Goal: Information Seeking & Learning: Learn about a topic

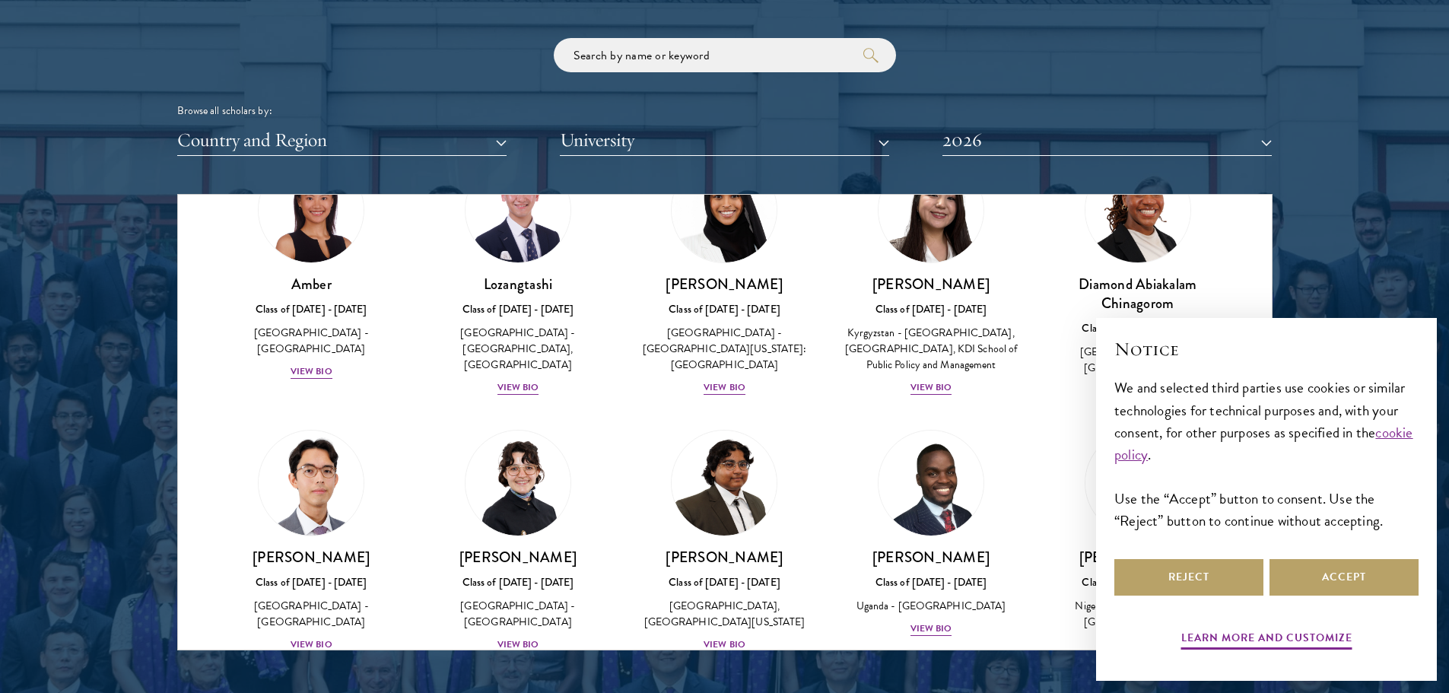
scroll to position [76, 0]
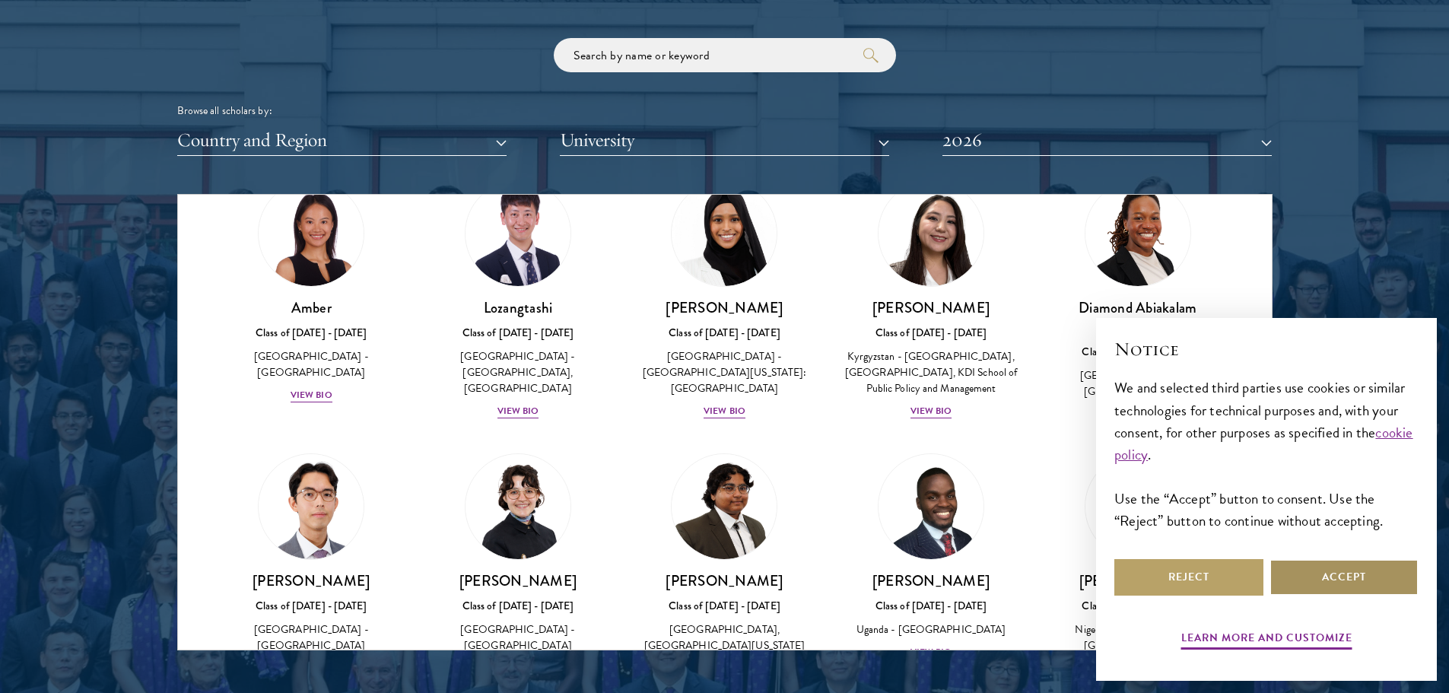
click at [1295, 571] on button "Accept" at bounding box center [1344, 577] width 149 height 37
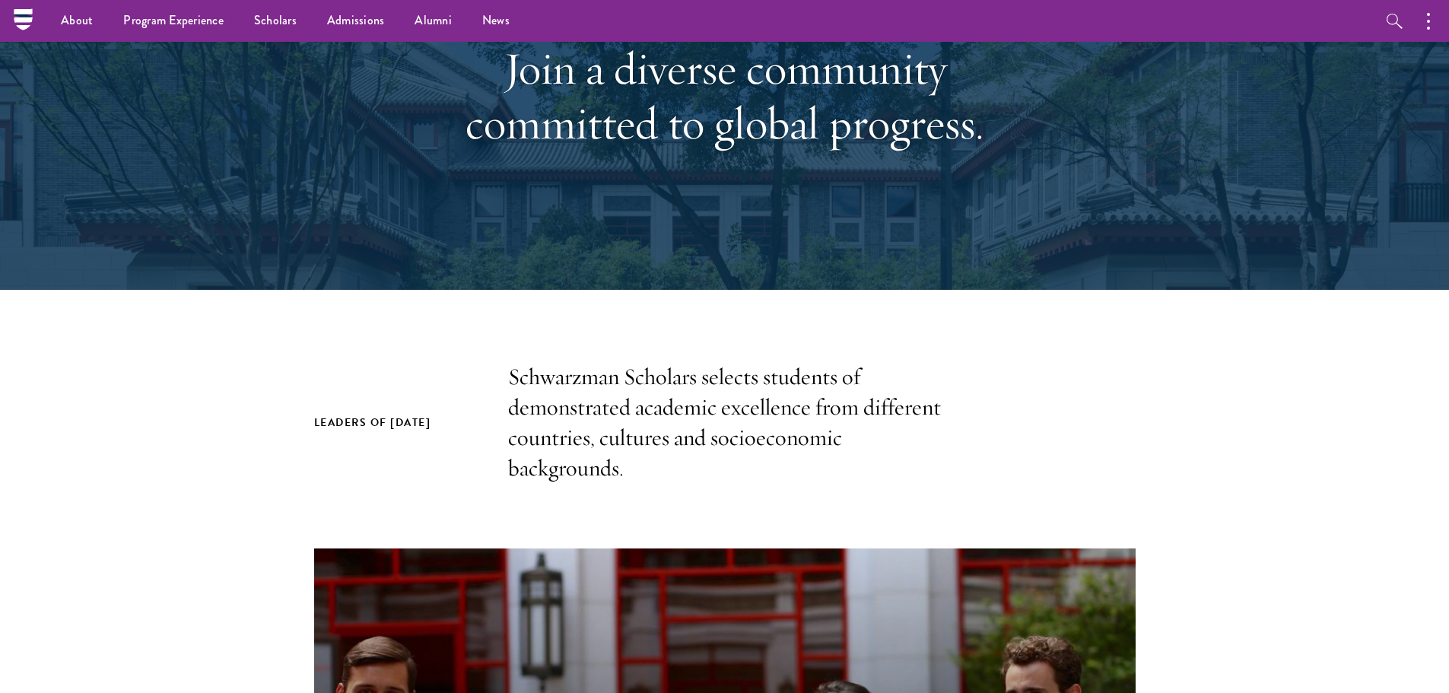
scroll to position [0, 0]
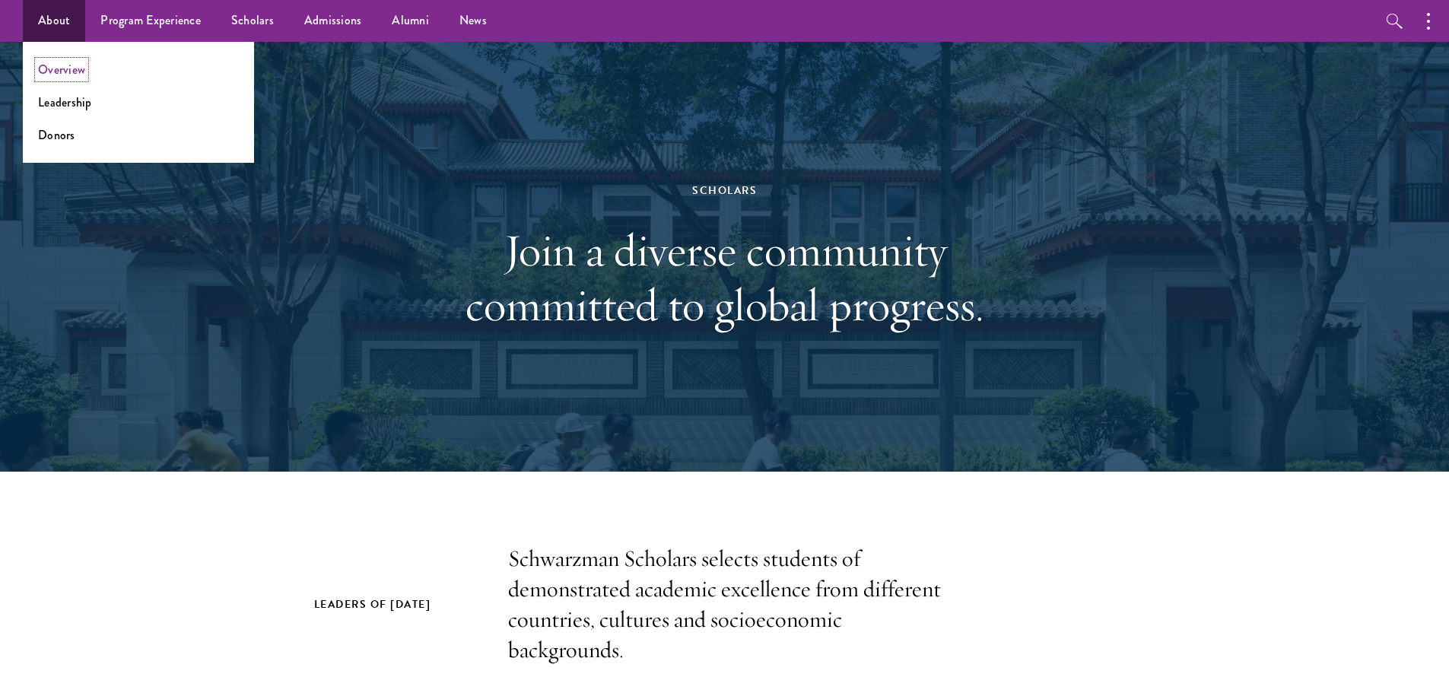
click at [65, 65] on link "Overview" at bounding box center [61, 69] width 47 height 17
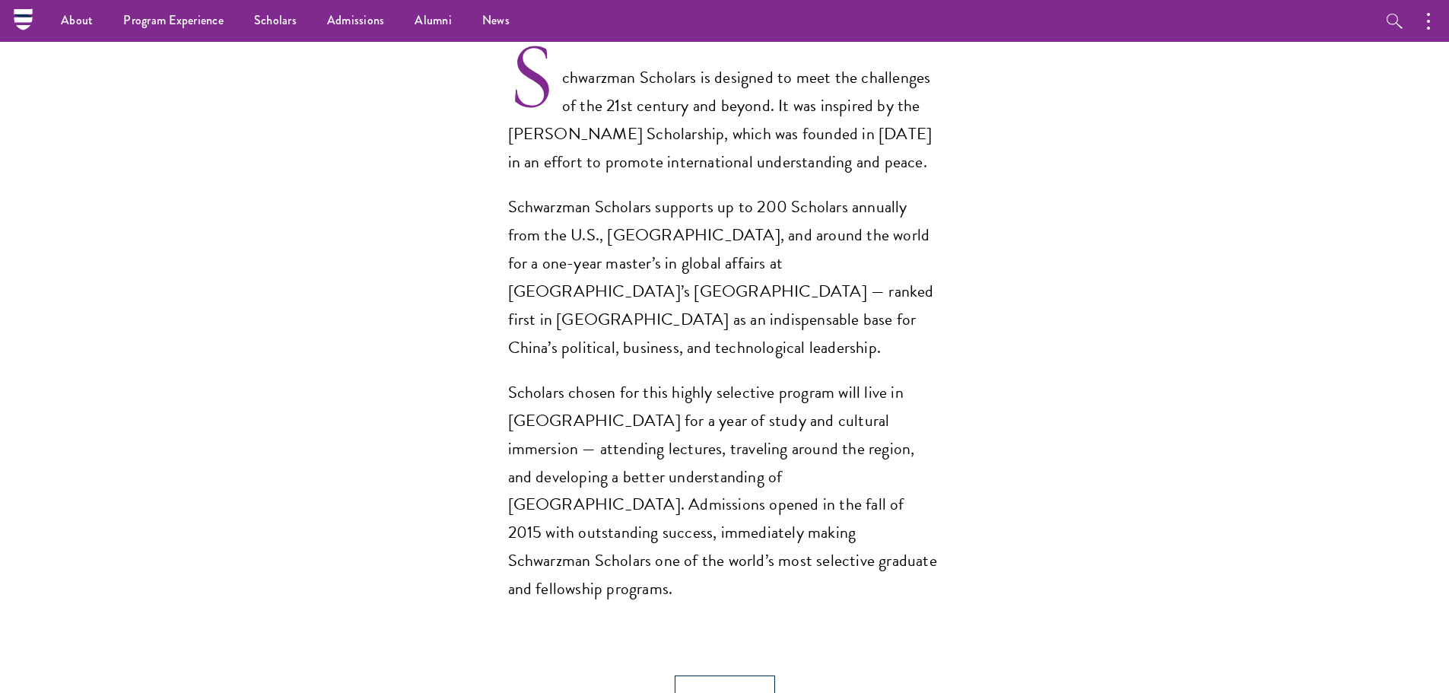
scroll to position [1046, 0]
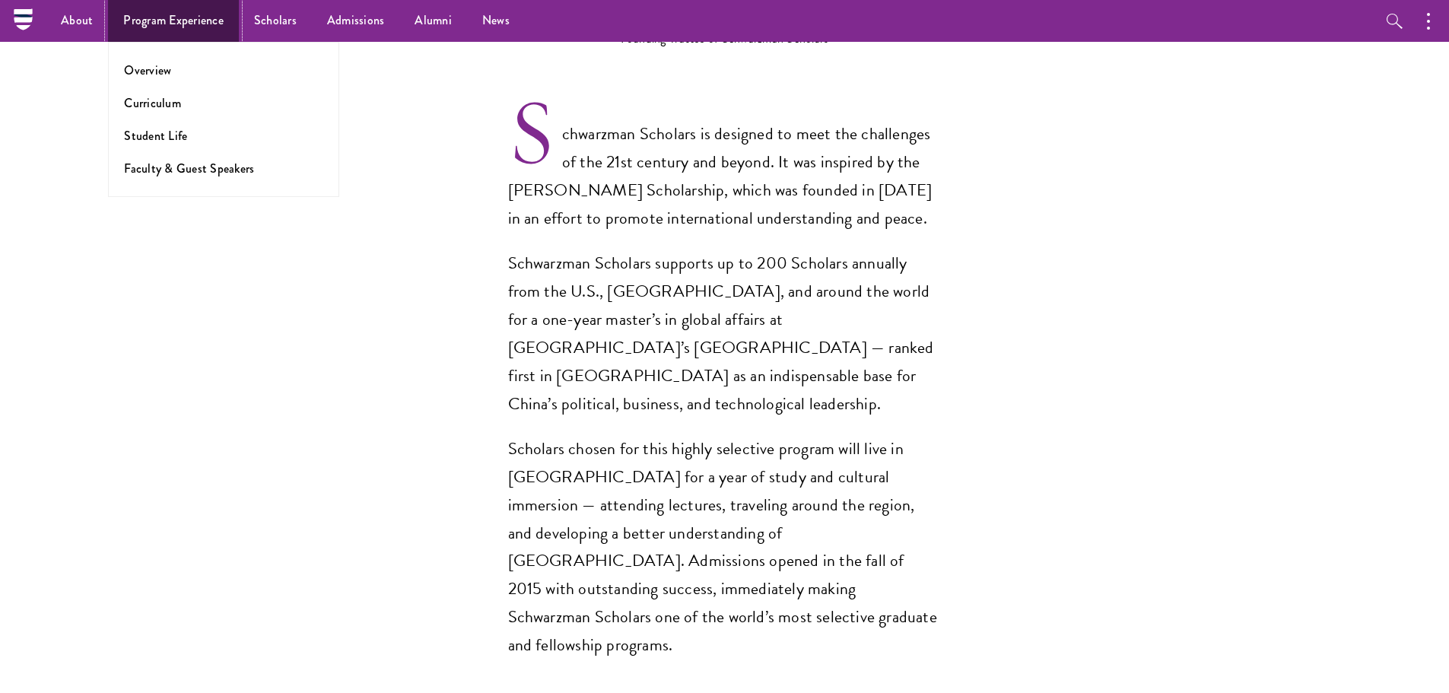
click at [139, 22] on link "Program Experience" at bounding box center [173, 21] width 131 height 42
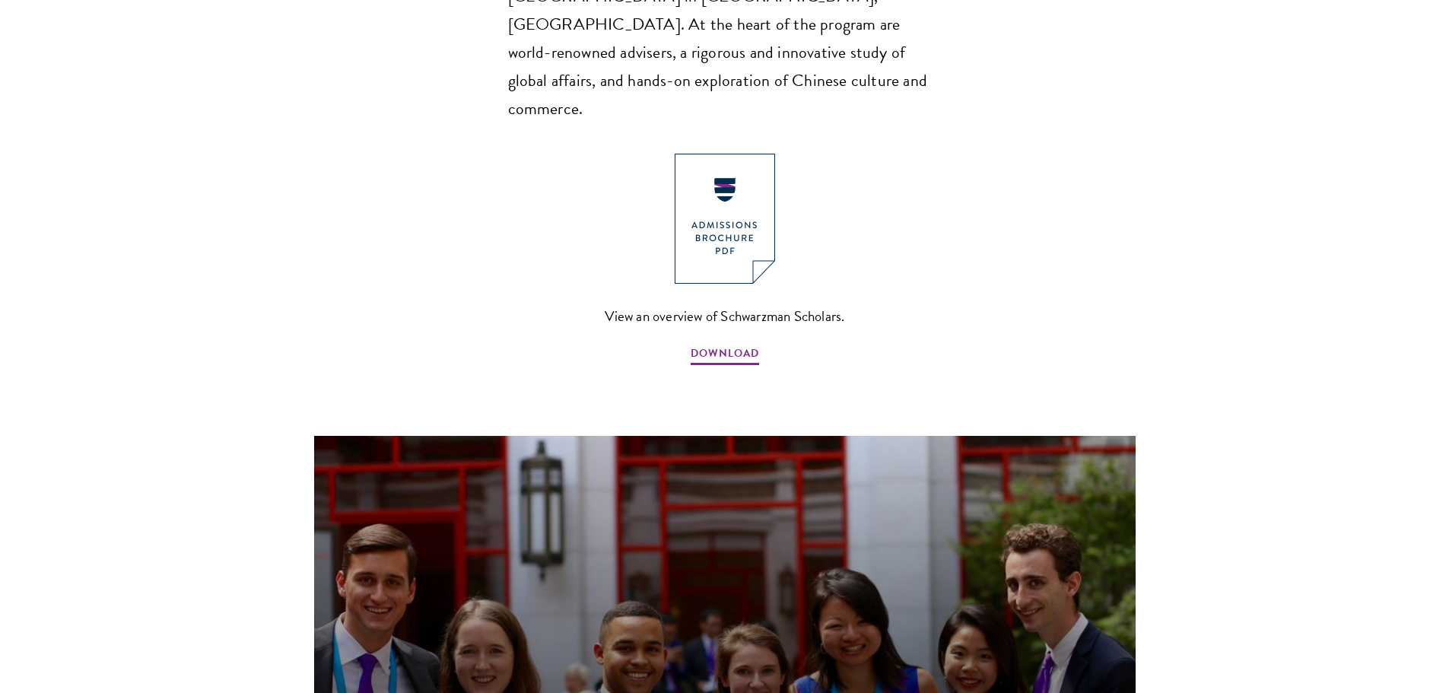
scroll to position [1141, 0]
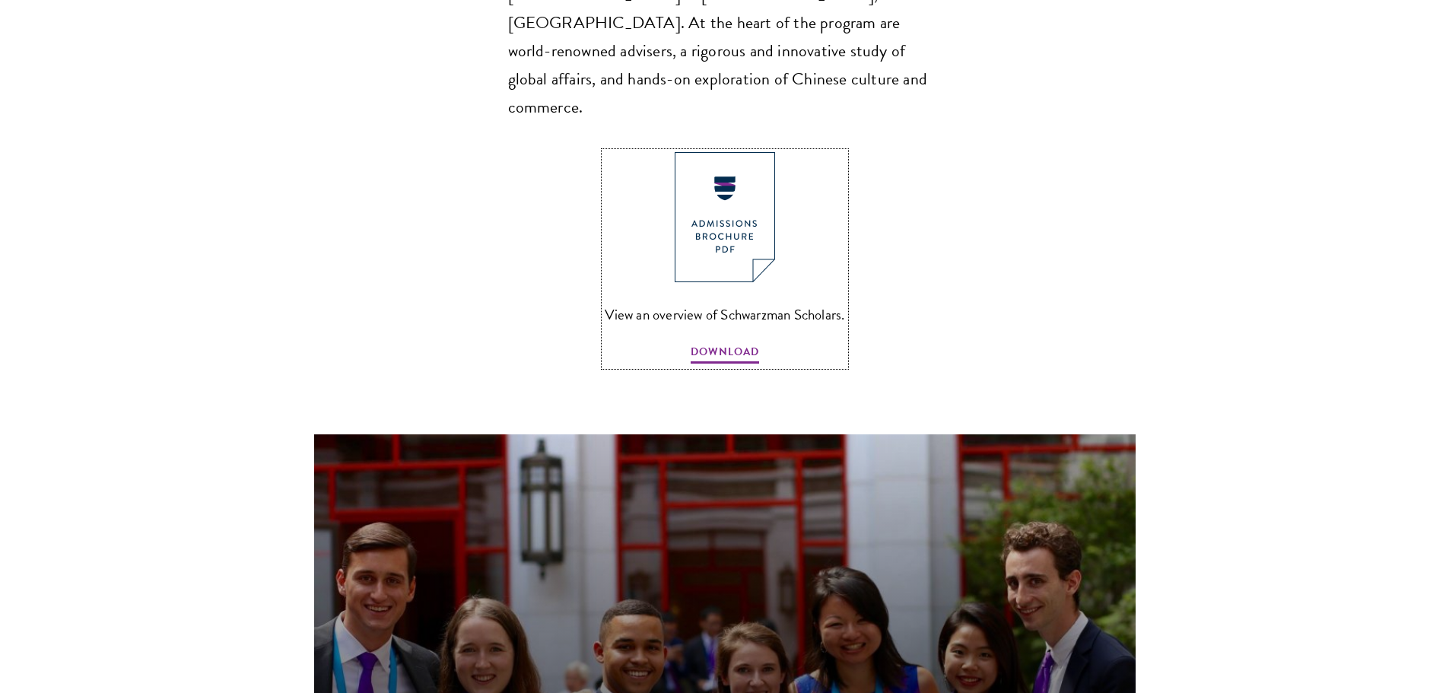
click at [726, 210] on img at bounding box center [725, 217] width 100 height 130
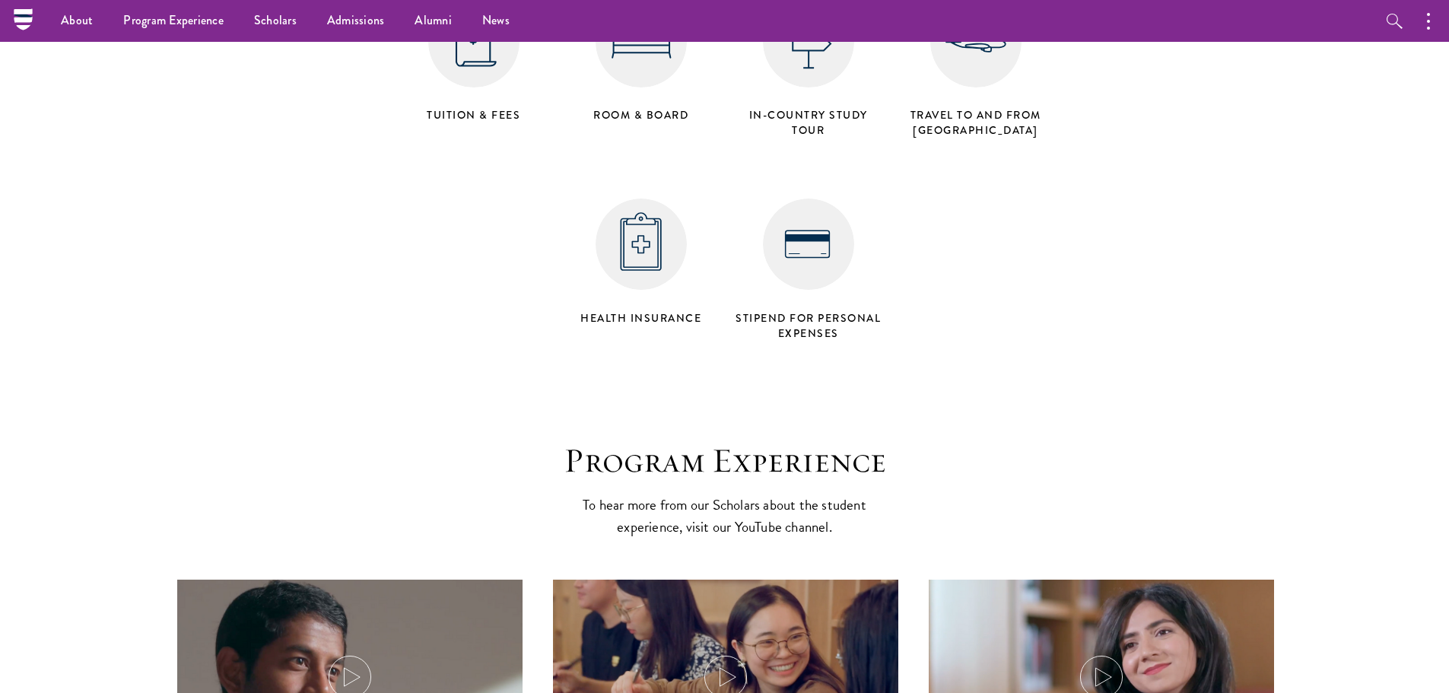
scroll to position [6222, 0]
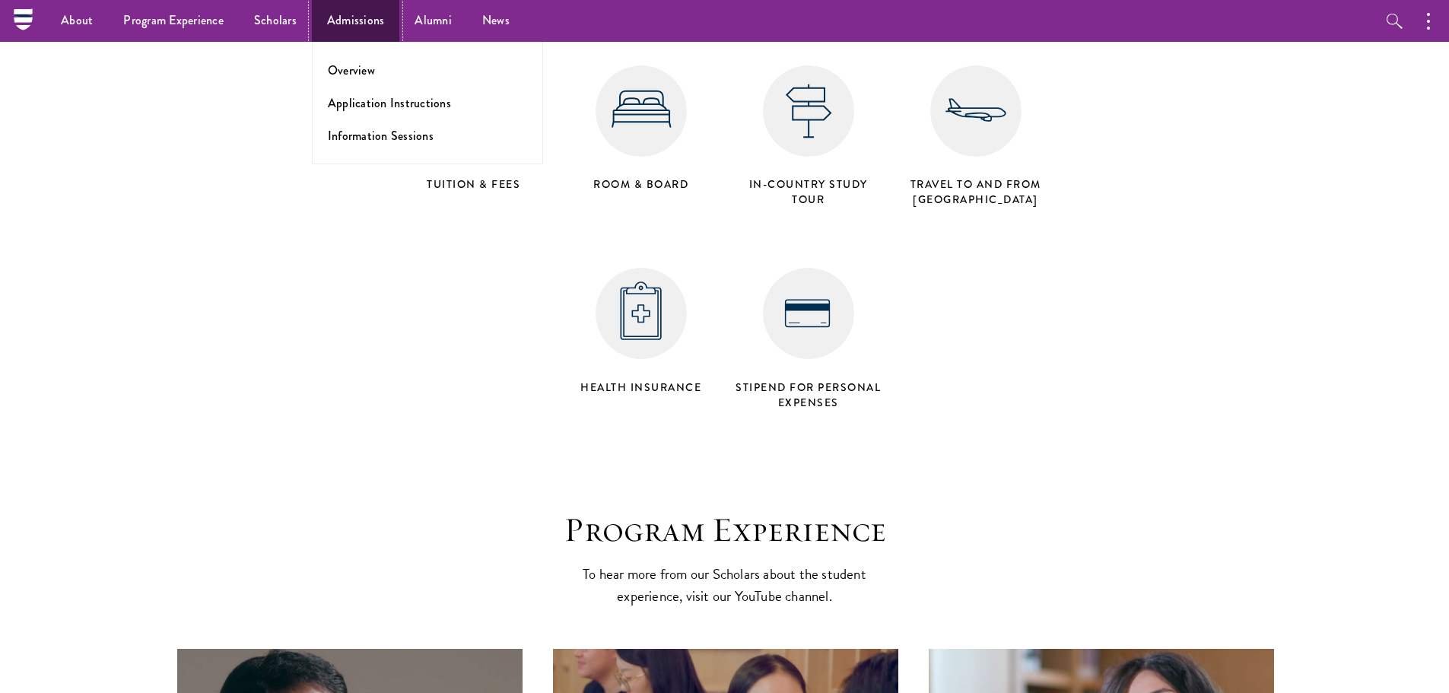
click at [351, 16] on link "Admissions" at bounding box center [356, 21] width 88 height 42
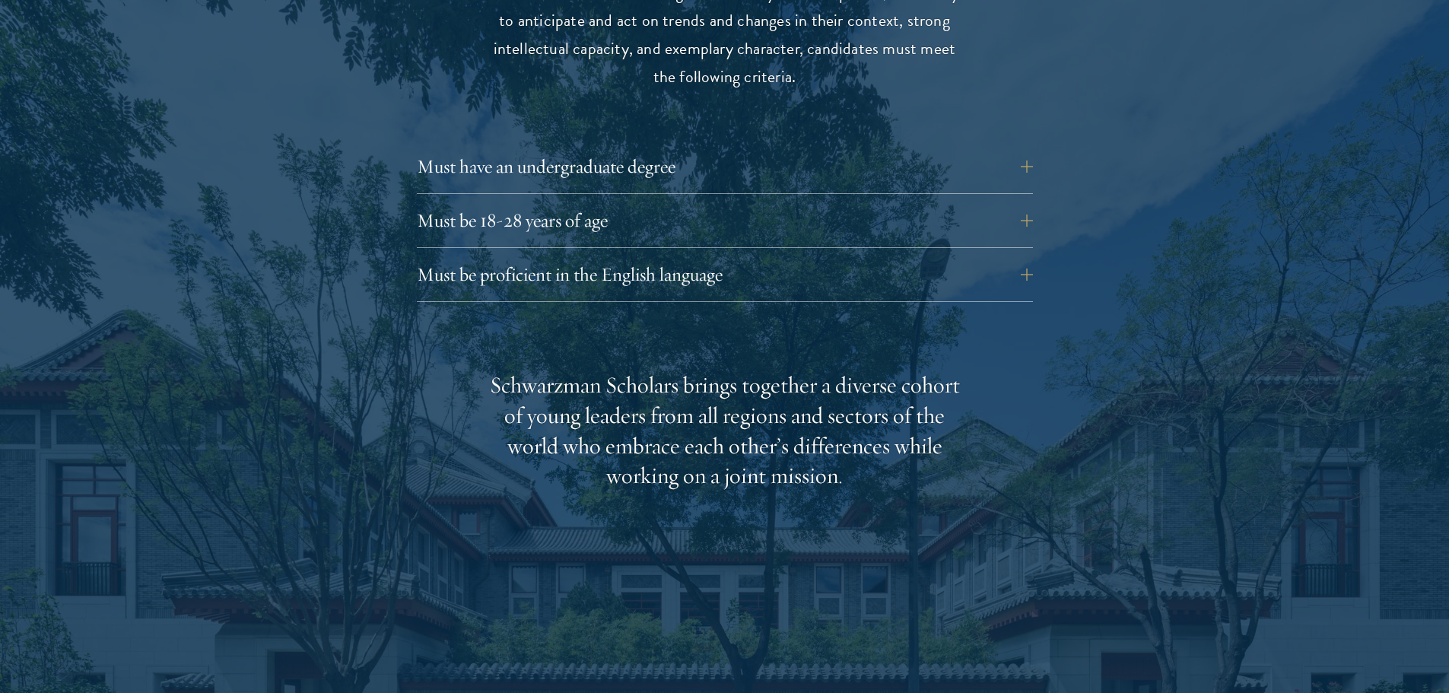
scroll to position [2130, 0]
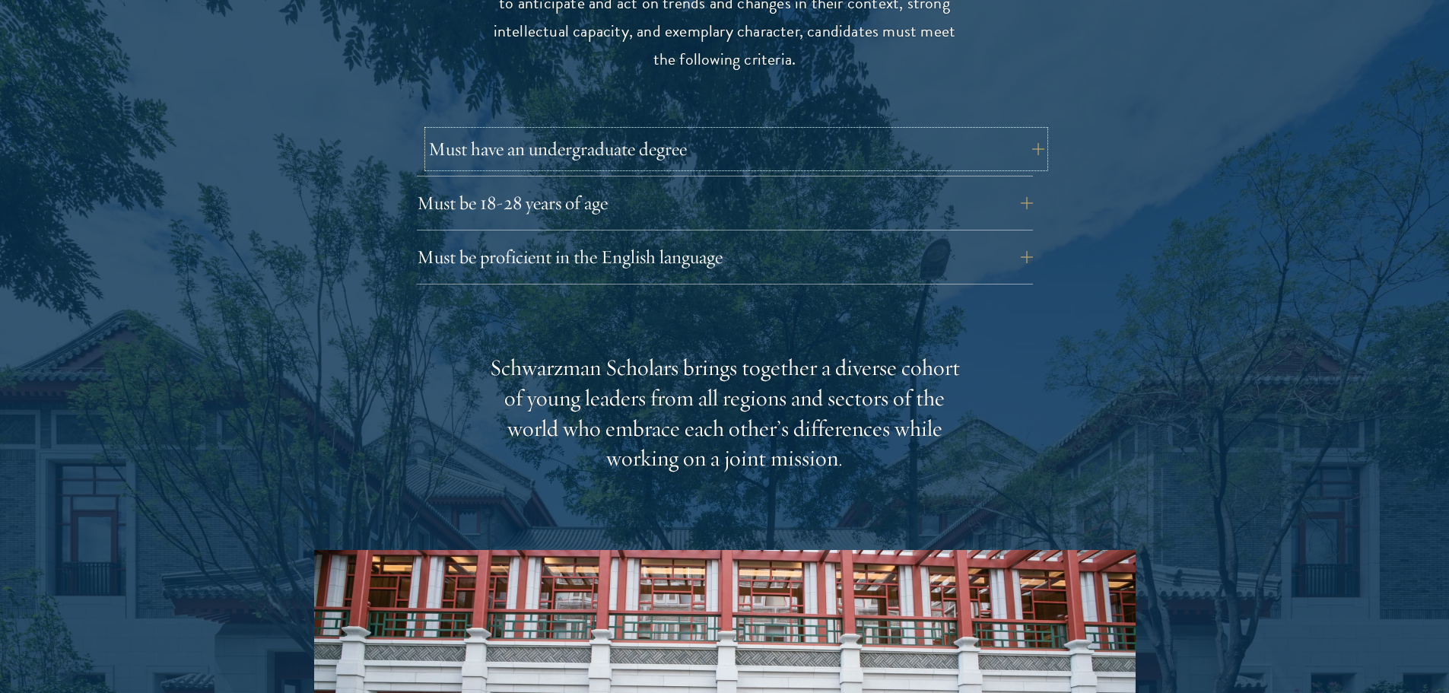
click at [600, 131] on button "Must have an undergraduate degree" at bounding box center [736, 149] width 616 height 37
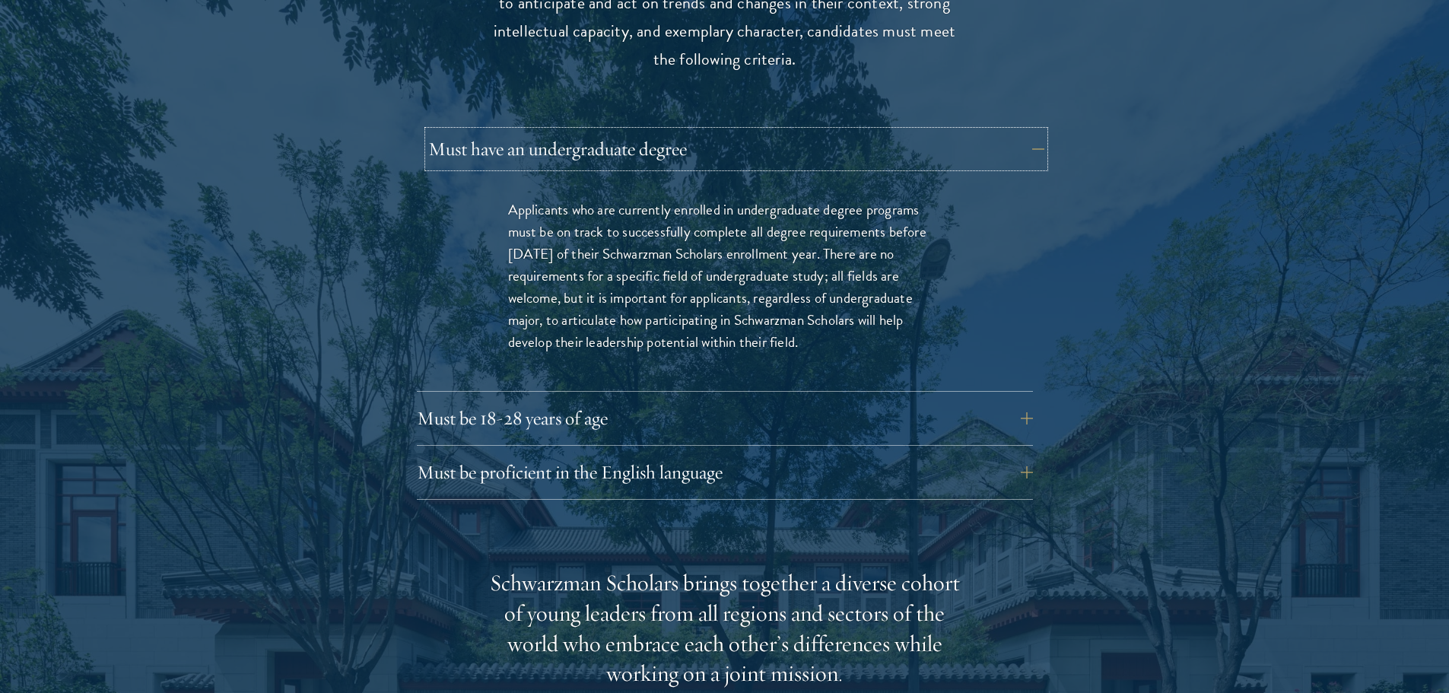
click at [600, 131] on button "Must have an undergraduate degree" at bounding box center [736, 149] width 616 height 37
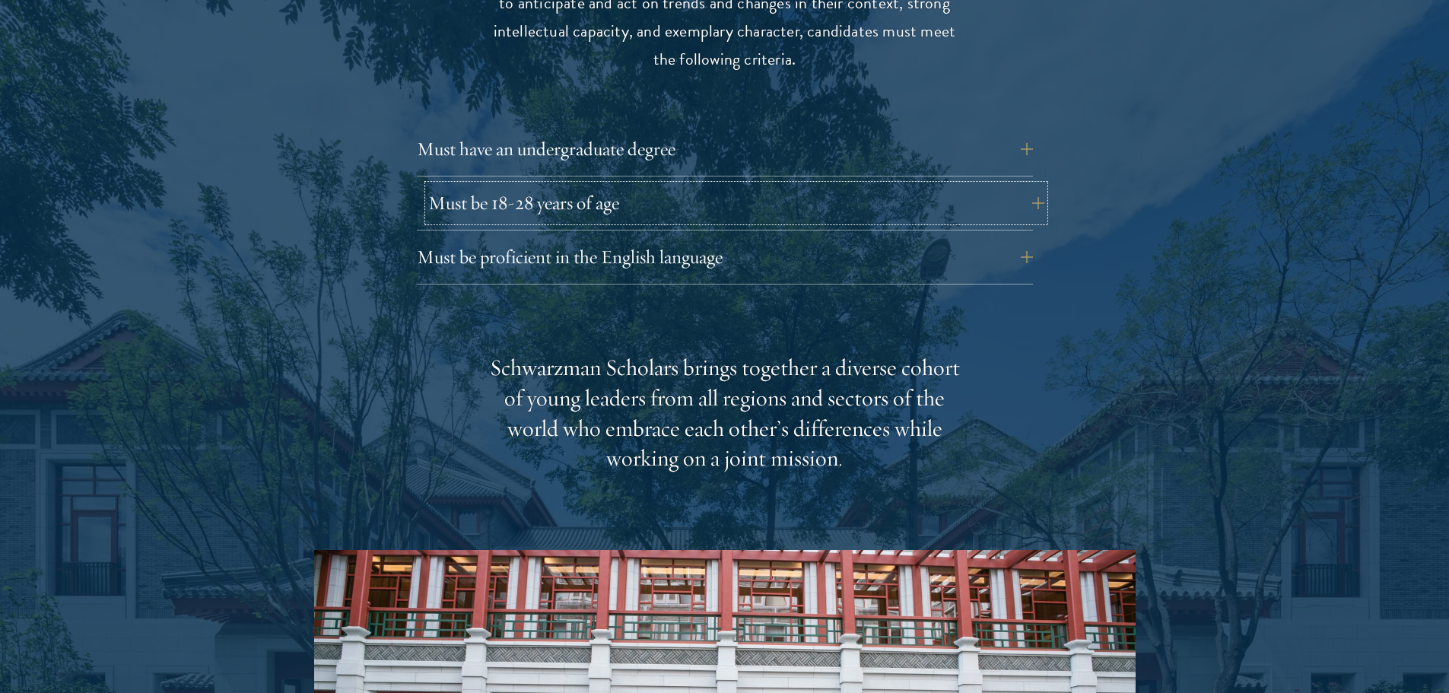
click at [582, 185] on button "Must be 18-28 years of age" at bounding box center [736, 203] width 616 height 37
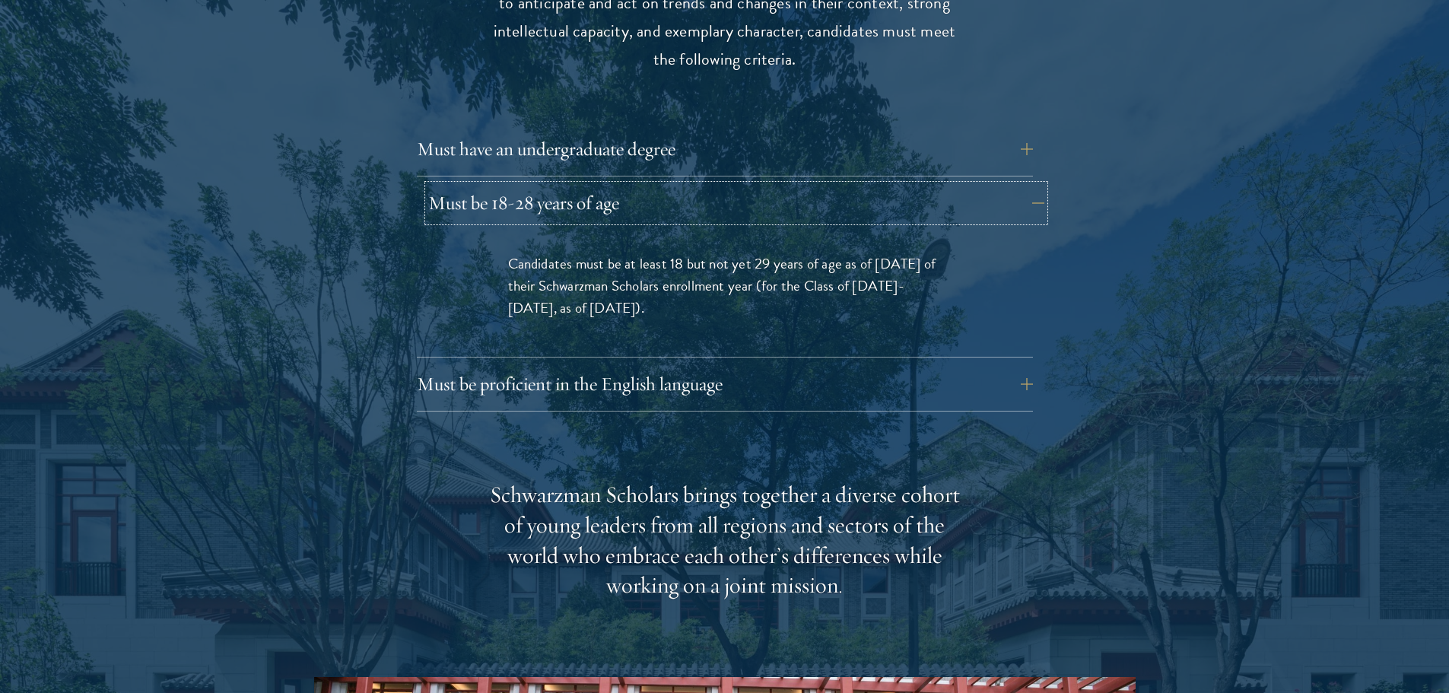
click at [582, 185] on button "Must be 18-28 years of age" at bounding box center [736, 203] width 616 height 37
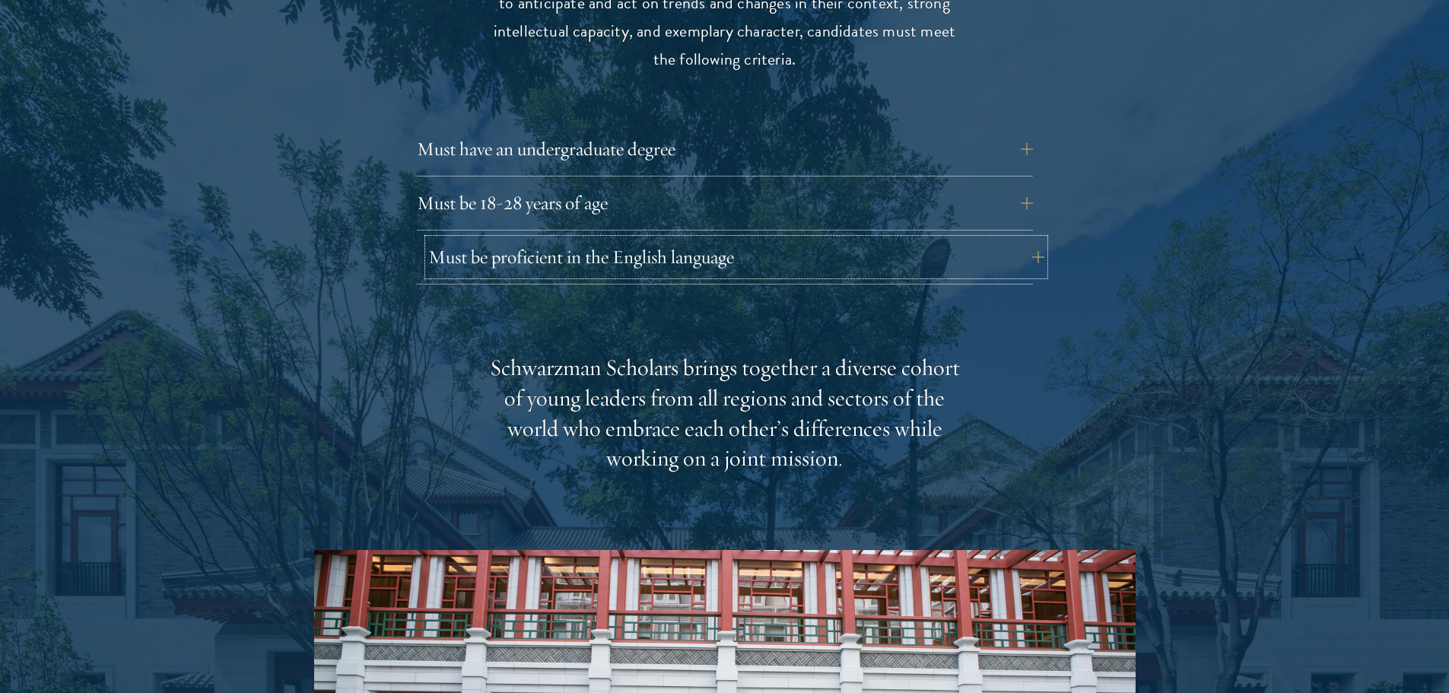
click at [555, 239] on button "Must be proficient in the English language" at bounding box center [736, 257] width 616 height 37
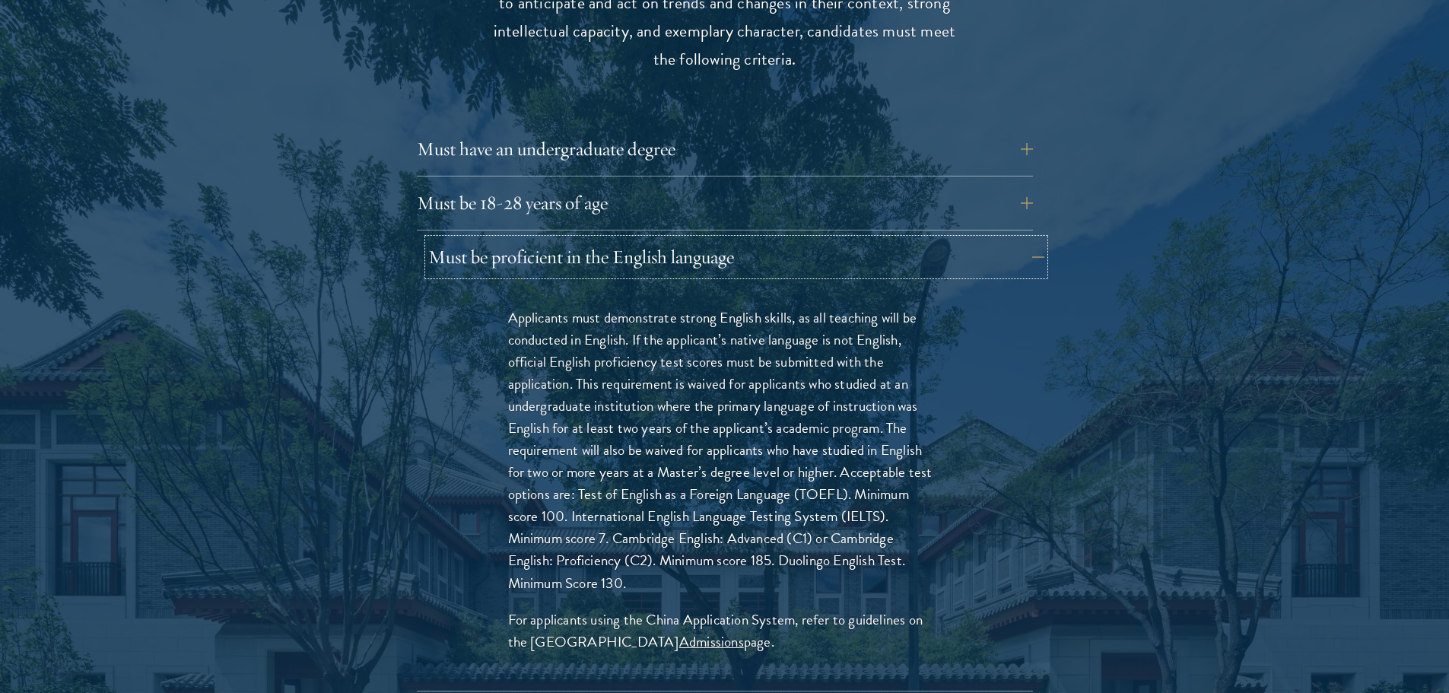
click at [555, 239] on button "Must be proficient in the English language" at bounding box center [736, 257] width 616 height 37
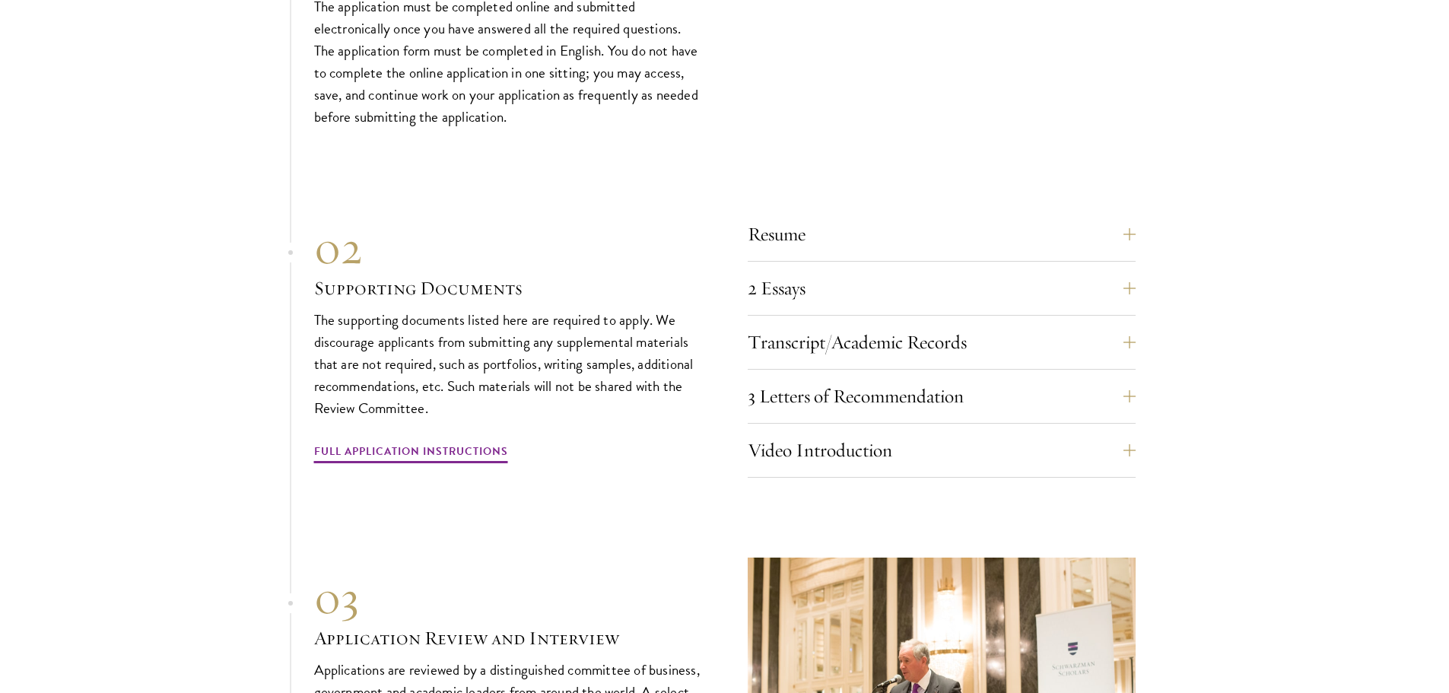
scroll to position [4717, 0]
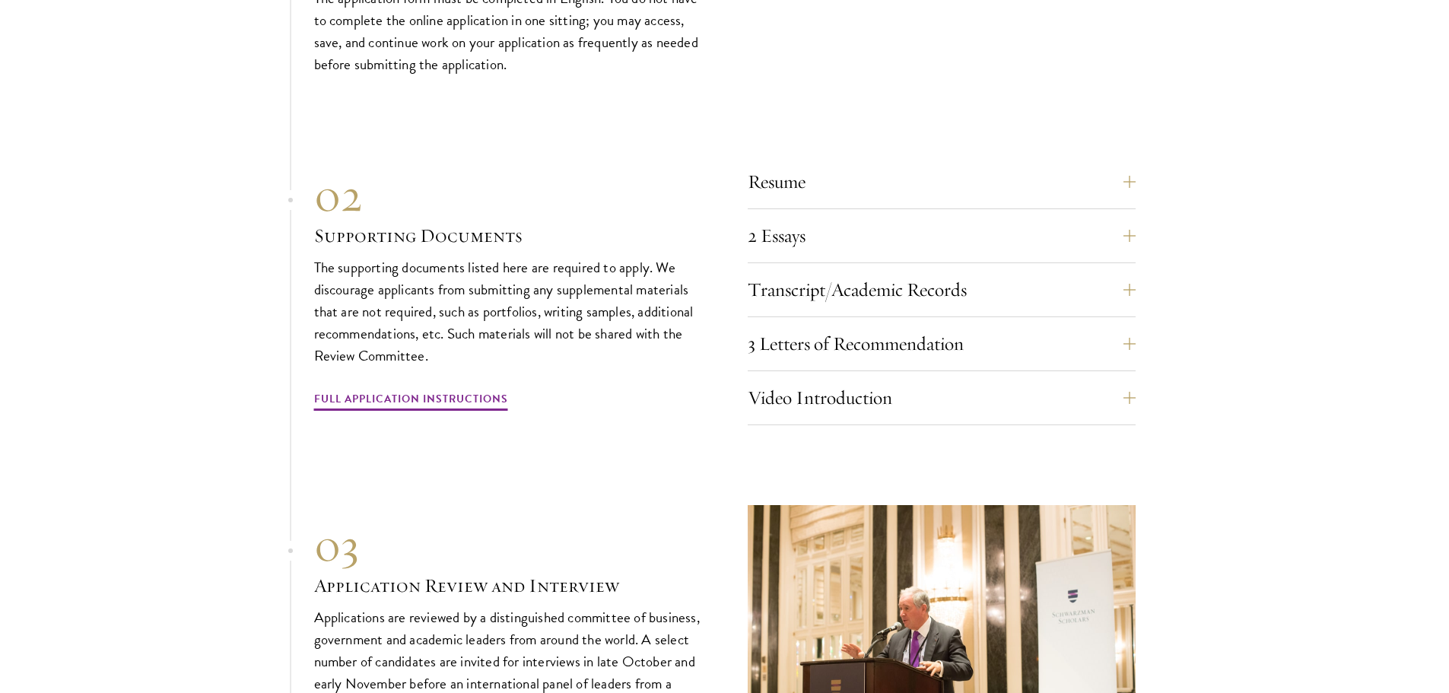
click at [936, 155] on div "Resume A current version of your resume or CV (maximum 2 pages). 2 Essays The t…" at bounding box center [942, 290] width 388 height 270
click at [923, 164] on button "Resume" at bounding box center [953, 182] width 388 height 37
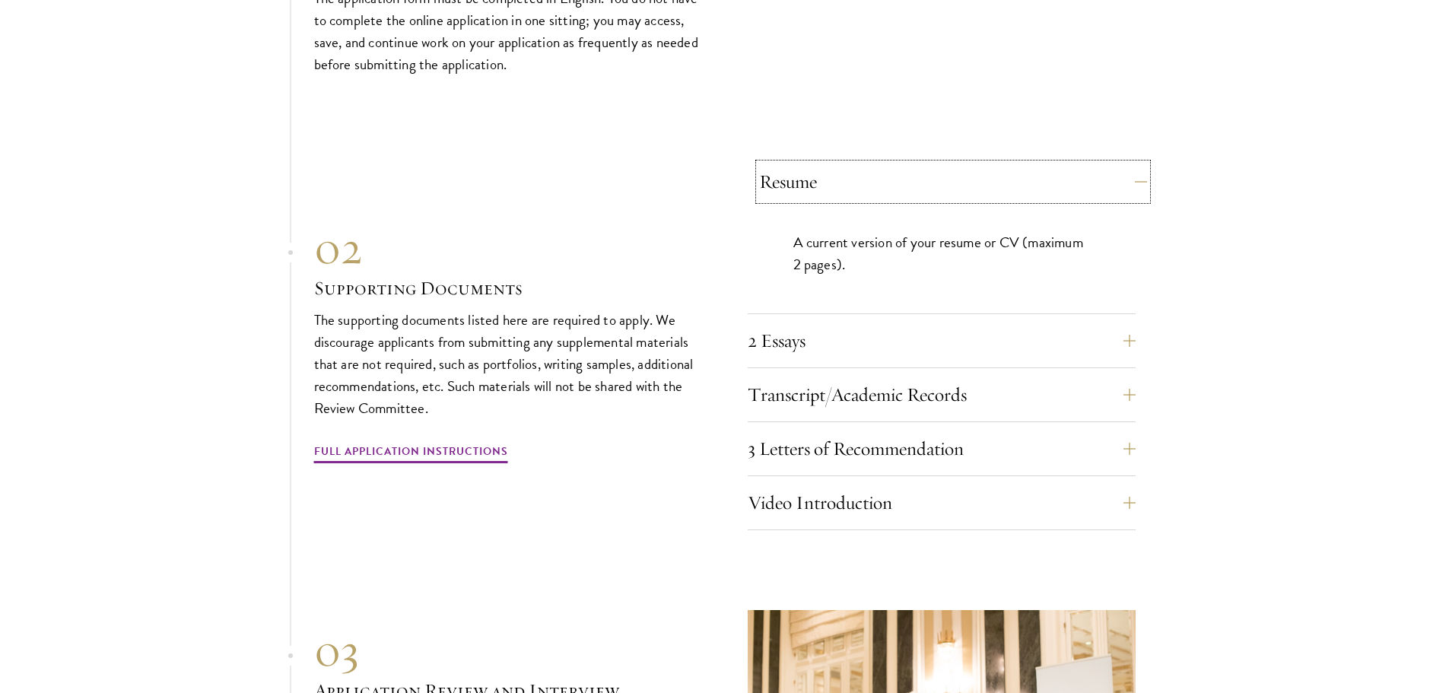
click at [923, 164] on button "Resume" at bounding box center [953, 182] width 388 height 37
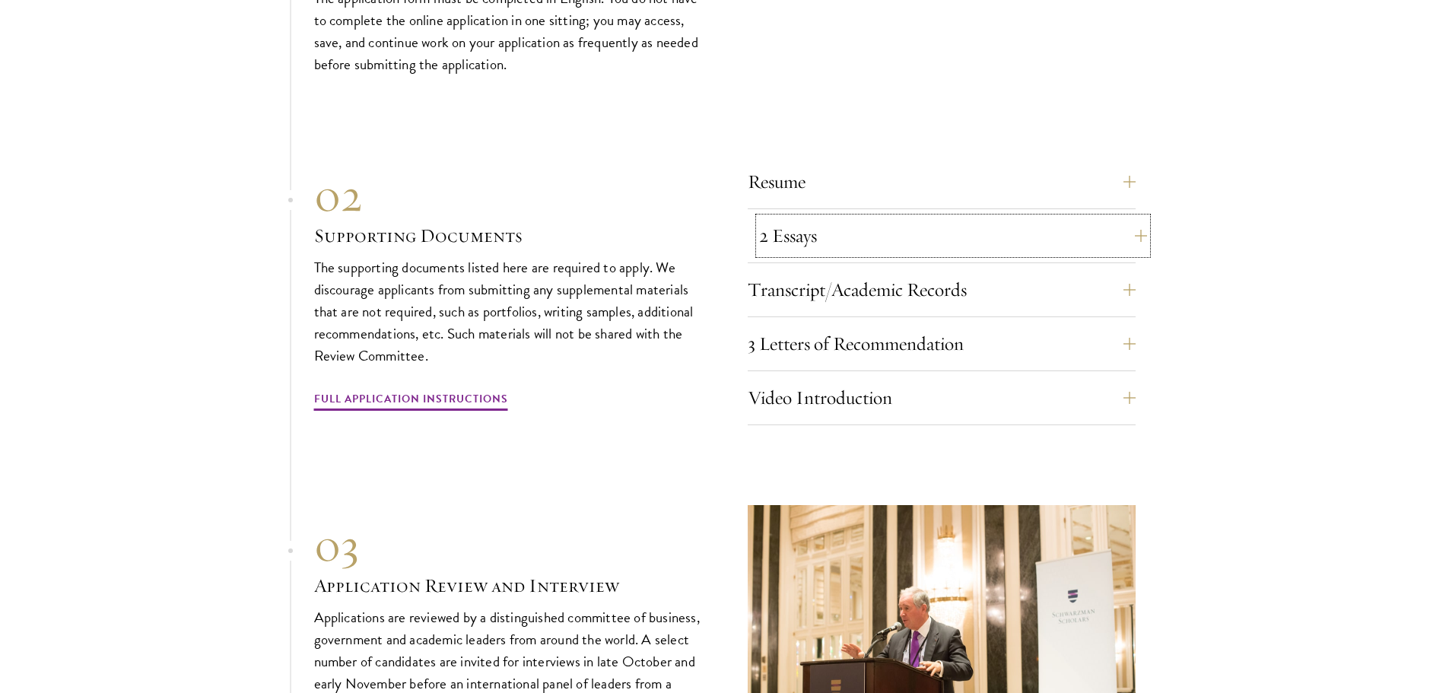
click at [845, 221] on button "2 Essays" at bounding box center [953, 236] width 388 height 37
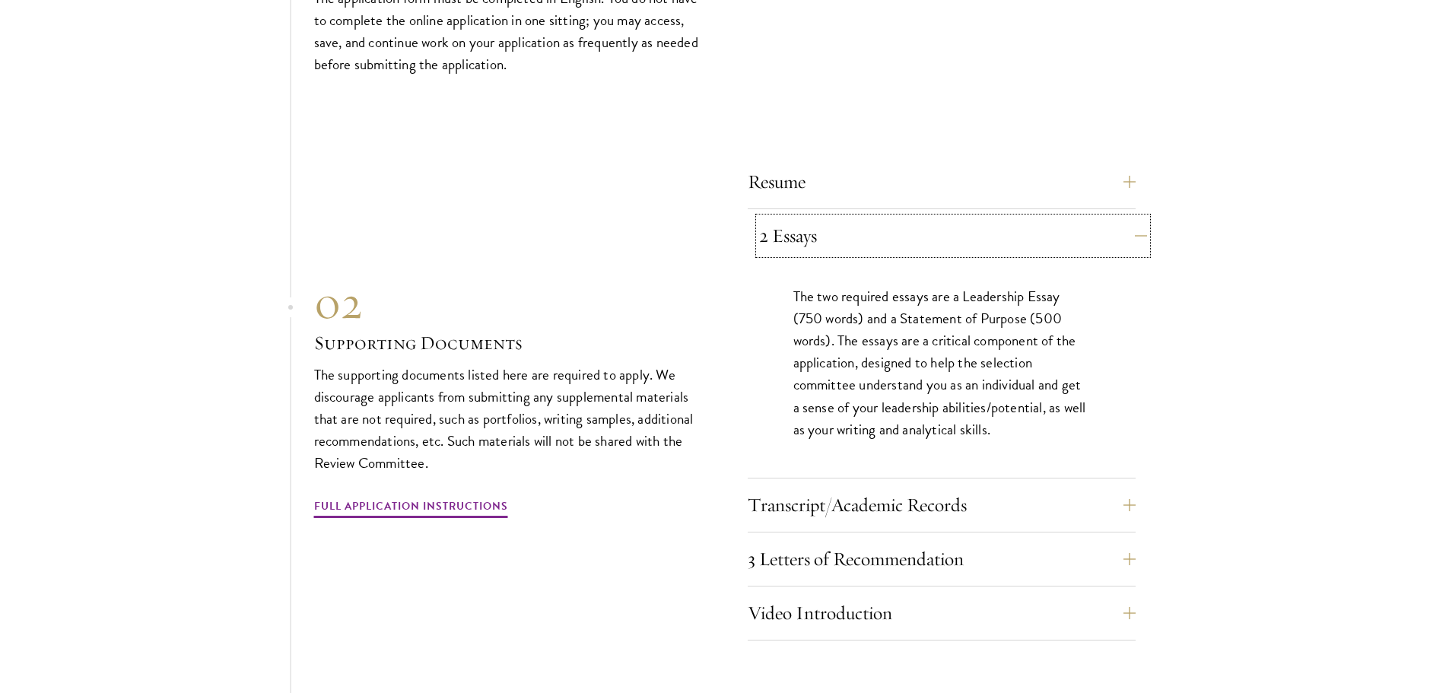
click at [844, 218] on button "2 Essays" at bounding box center [953, 236] width 388 height 37
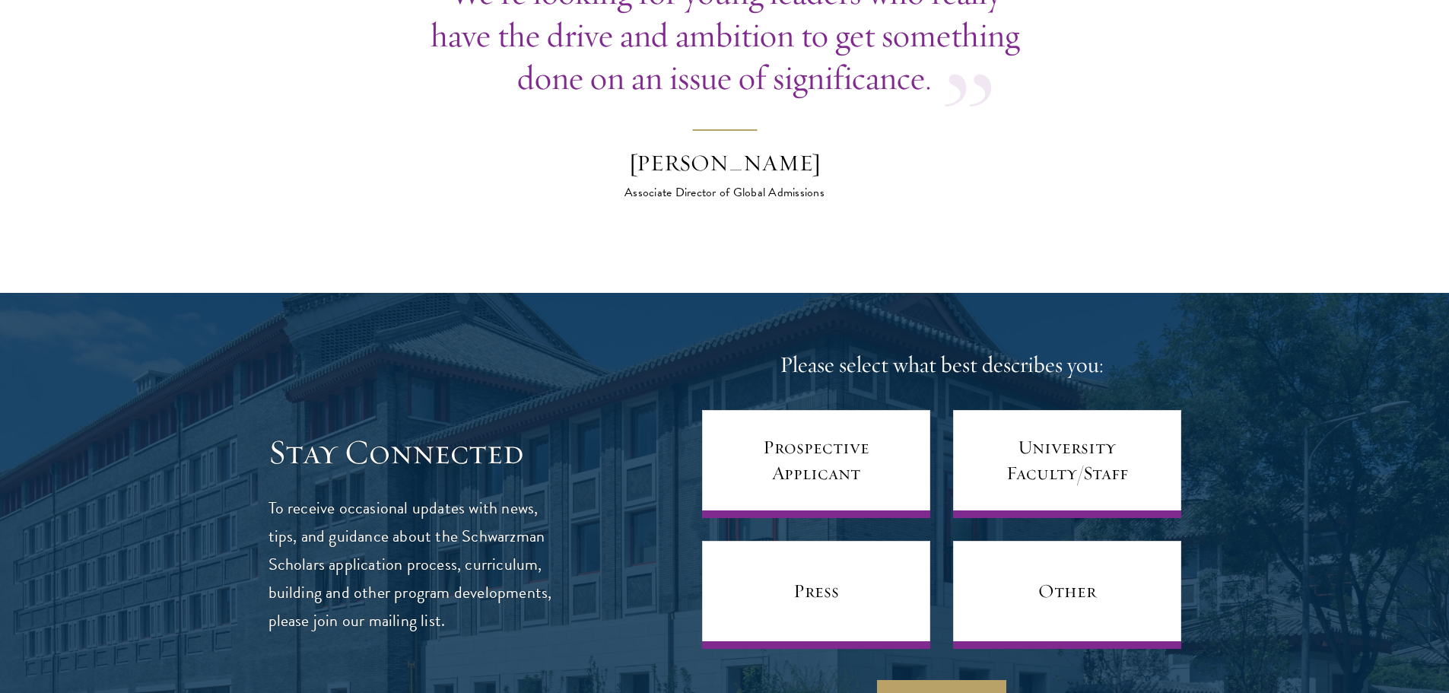
scroll to position [5858, 0]
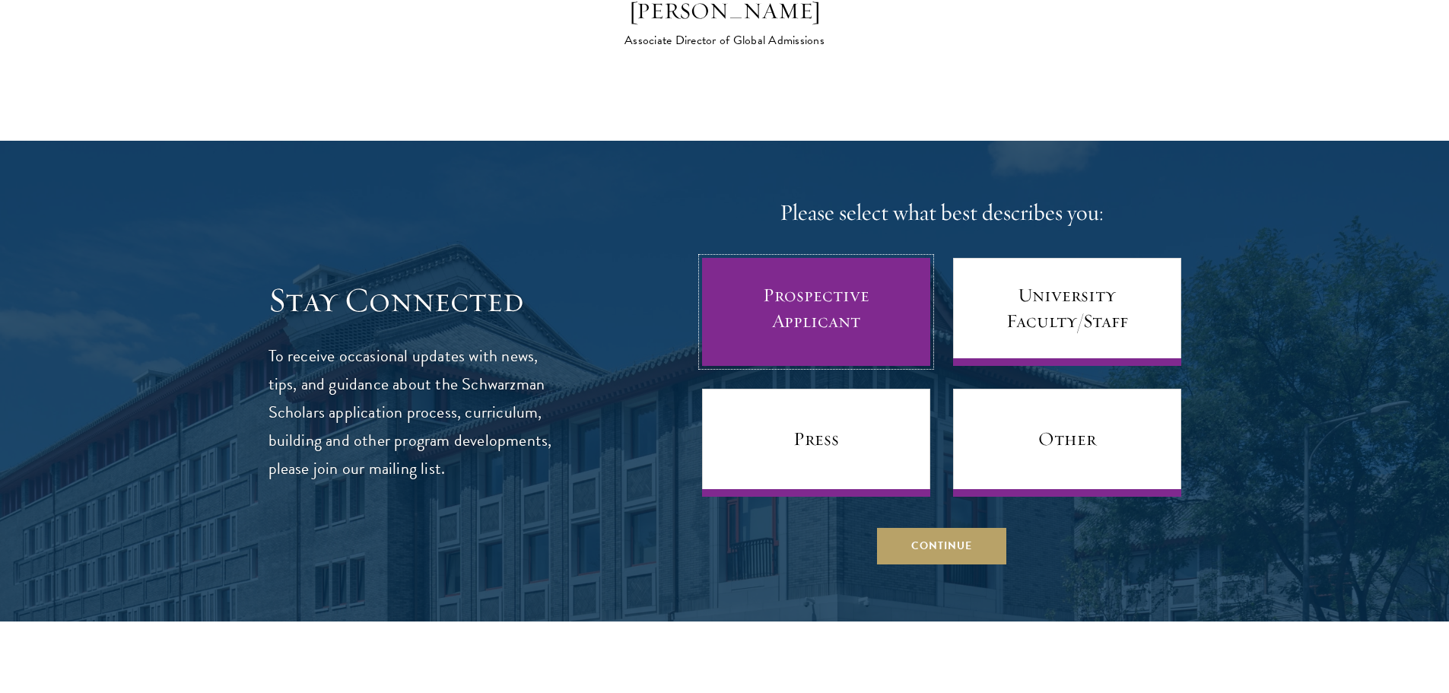
click at [817, 266] on link "Prospective Applicant" at bounding box center [816, 312] width 228 height 108
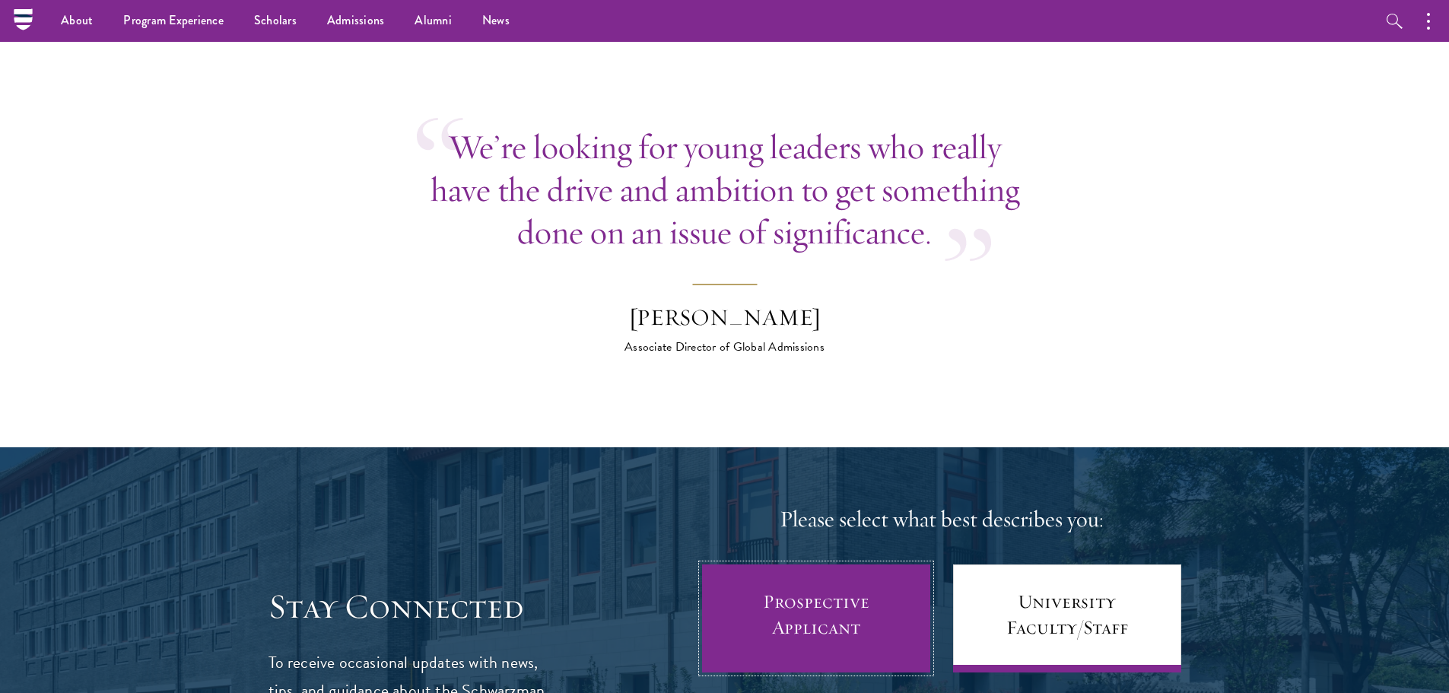
scroll to position [5325, 0]
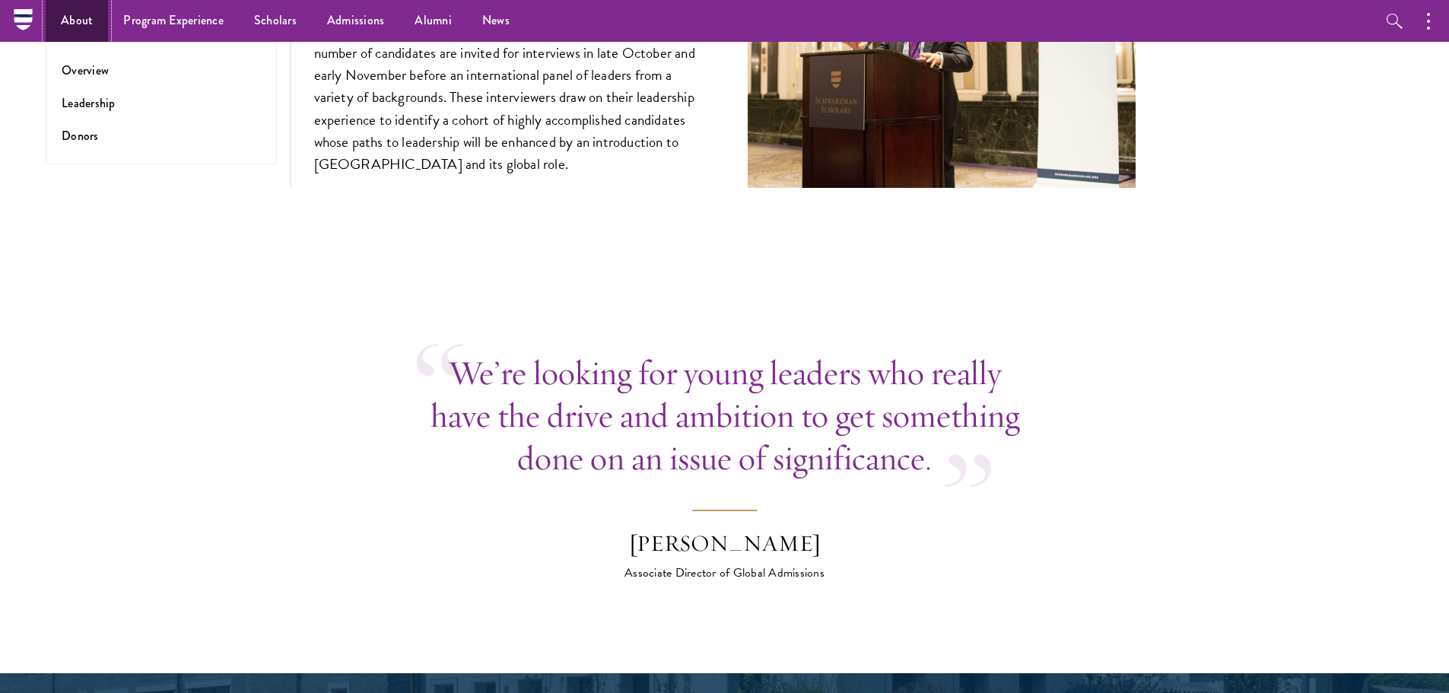
click at [66, 11] on link "About" at bounding box center [77, 21] width 62 height 42
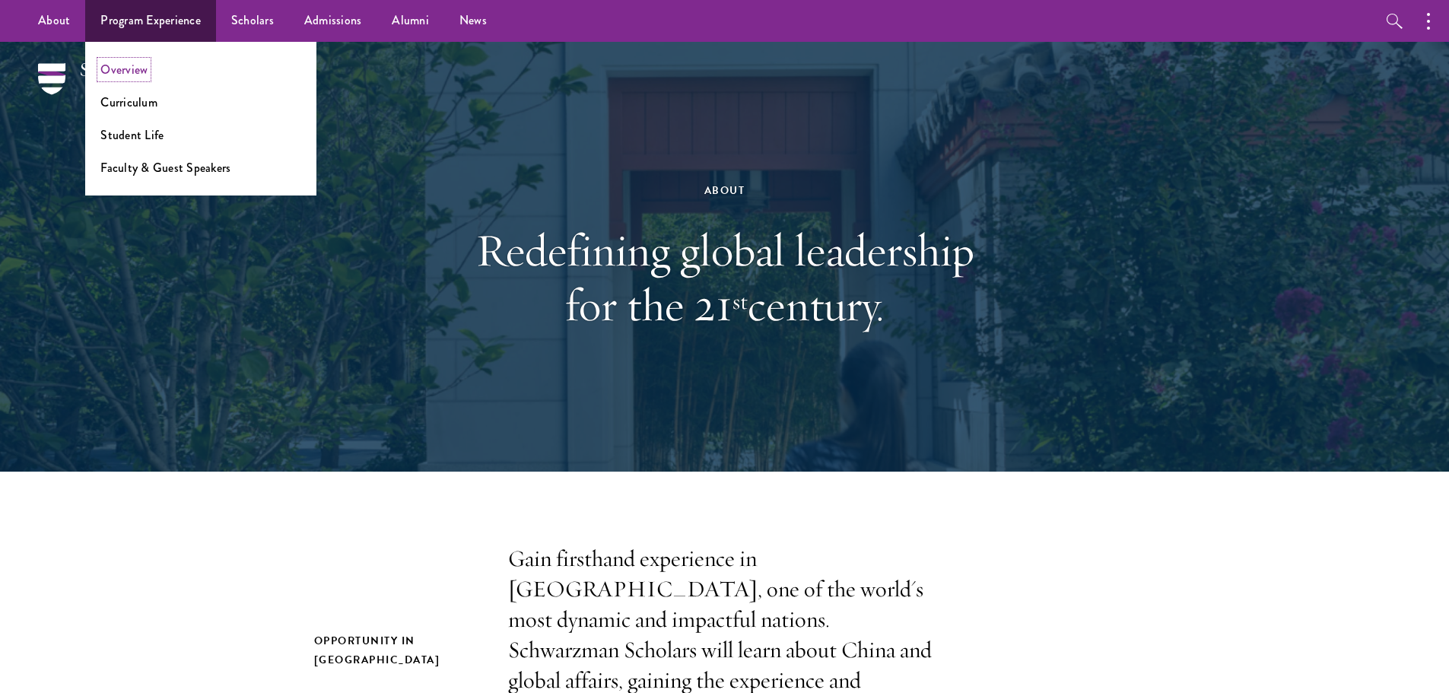
click at [137, 69] on link "Overview" at bounding box center [123, 69] width 47 height 17
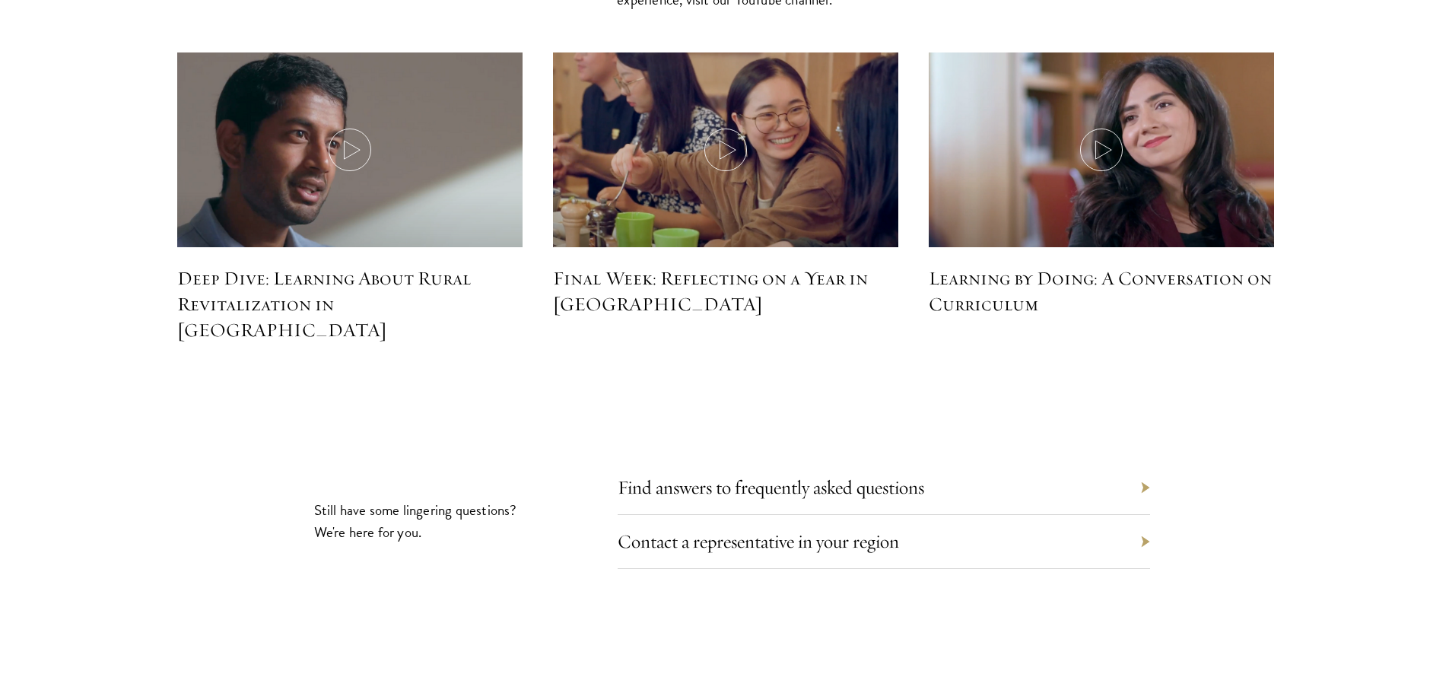
scroll to position [6847, 0]
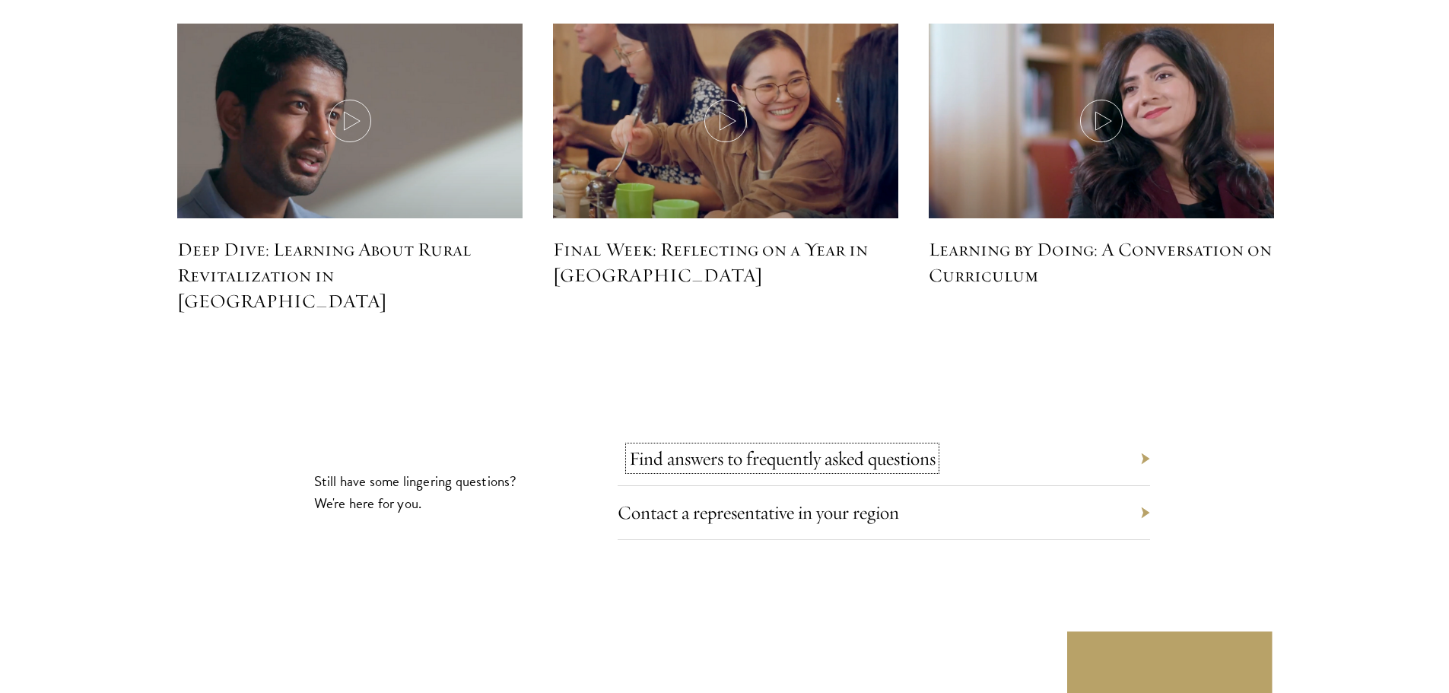
click at [787, 447] on link "Find answers to frequently asked questions" at bounding box center [782, 459] width 307 height 24
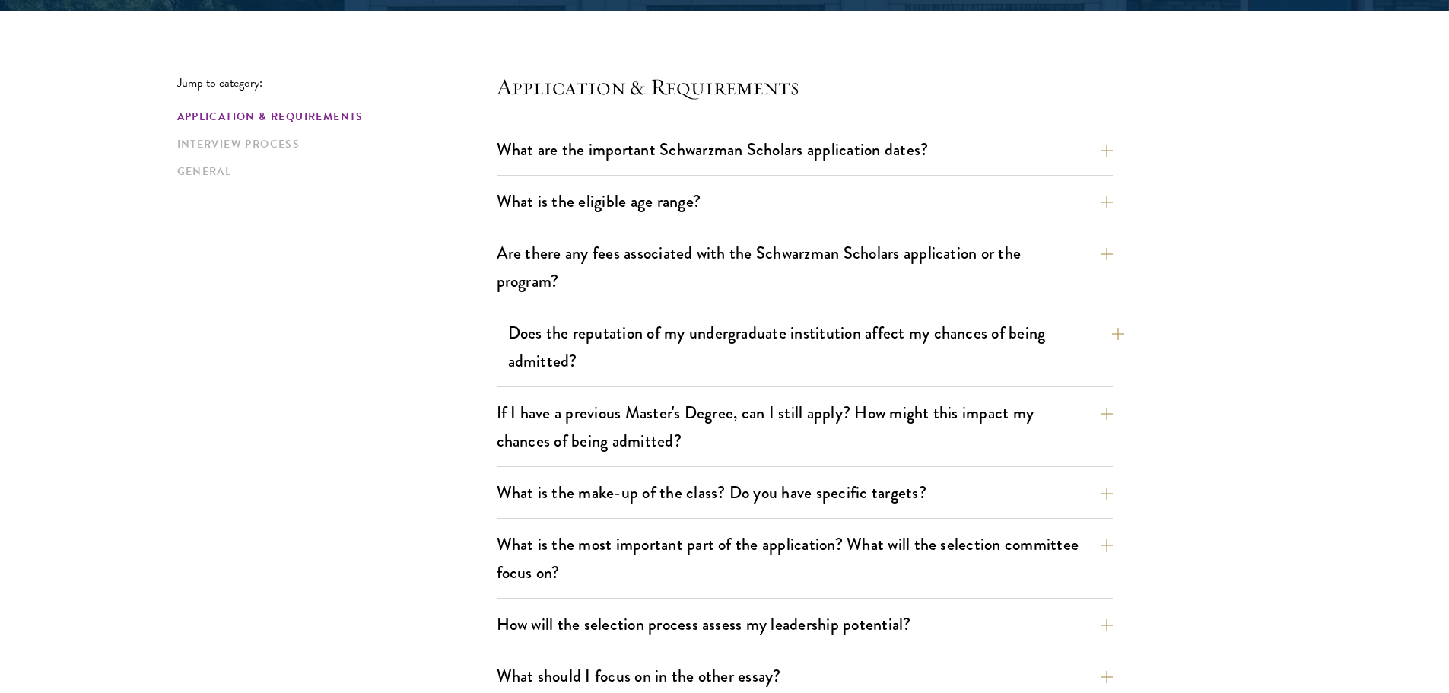
scroll to position [380, 0]
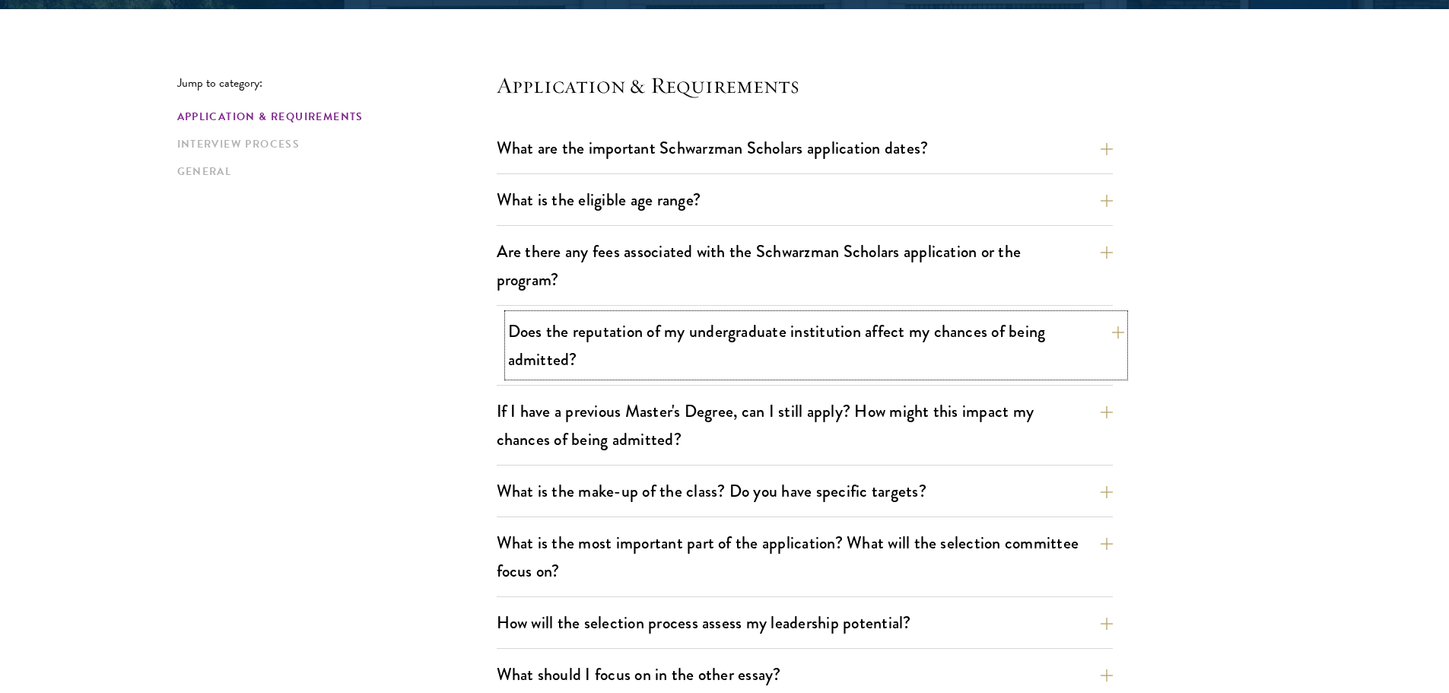
click at [847, 333] on button "Does the reputation of my undergraduate institution affect my chances of being …" at bounding box center [816, 345] width 616 height 62
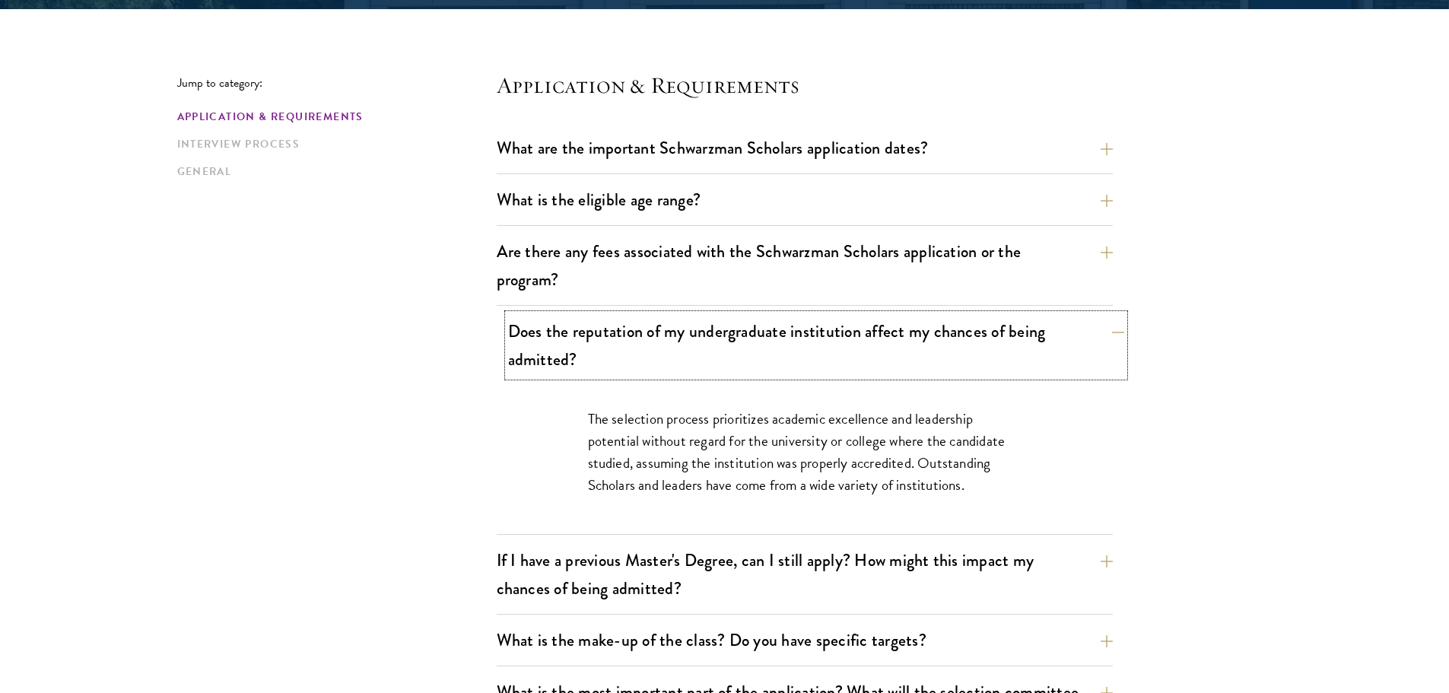
click at [847, 333] on button "Does the reputation of my undergraduate institution affect my chances of being …" at bounding box center [816, 345] width 616 height 62
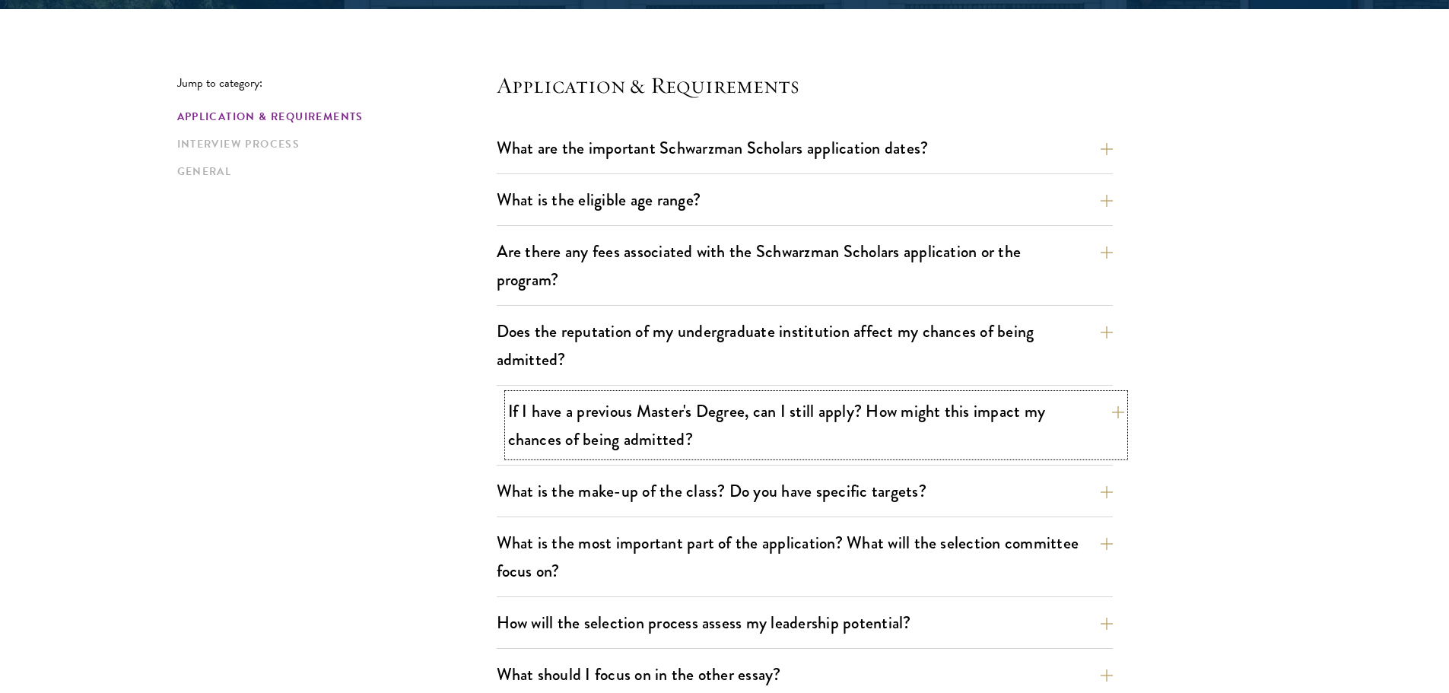
click at [776, 413] on button "If I have a previous Master's Degree, can I still apply? How might this impact …" at bounding box center [816, 425] width 616 height 62
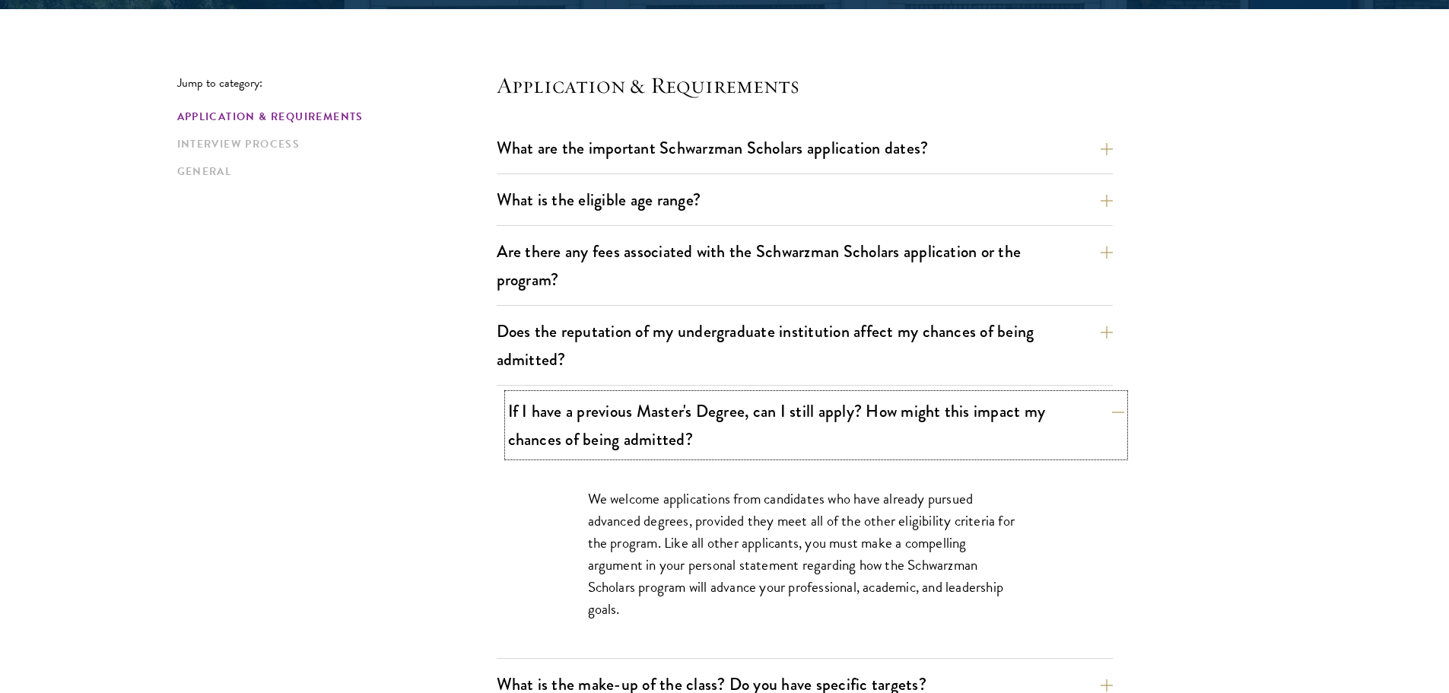
click at [776, 413] on button "If I have a previous Master's Degree, can I still apply? How might this impact …" at bounding box center [816, 425] width 616 height 62
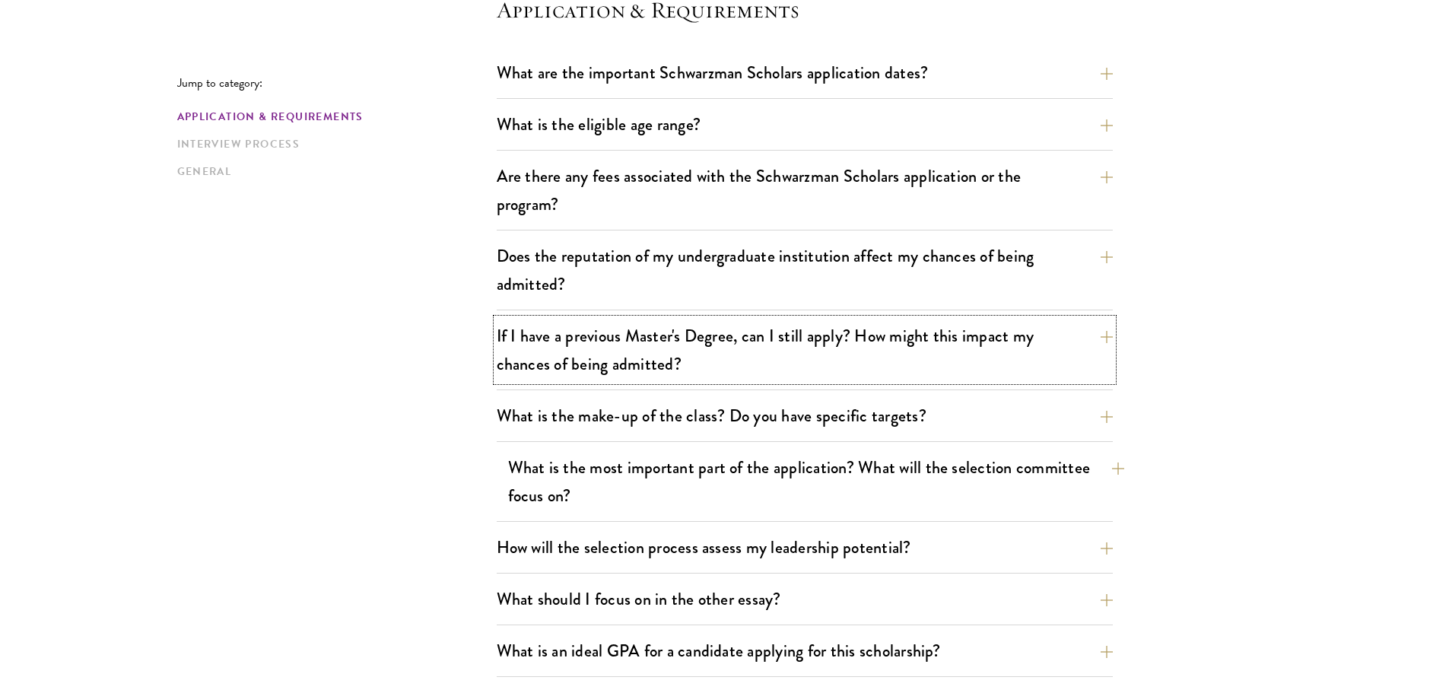
scroll to position [456, 0]
click at [752, 457] on button "What is the most important part of the application? What will the selection com…" at bounding box center [816, 481] width 616 height 62
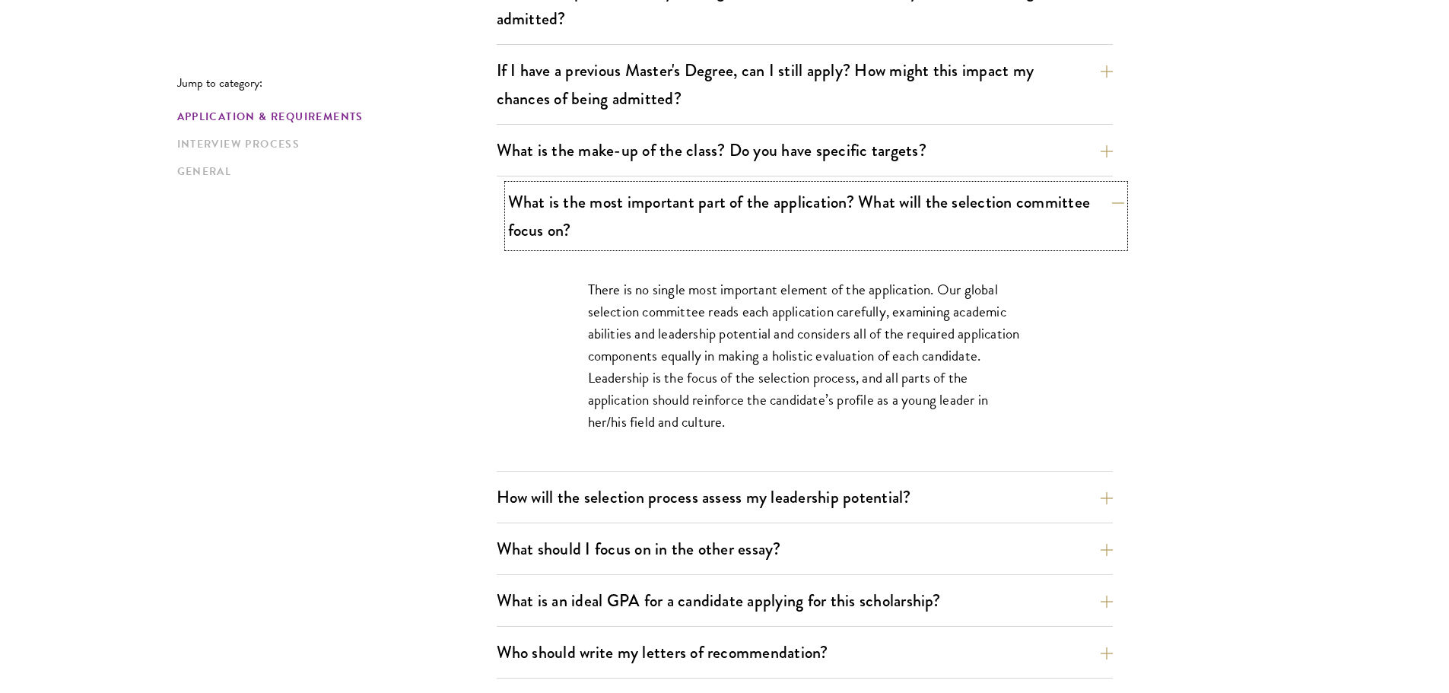
scroll to position [761, 0]
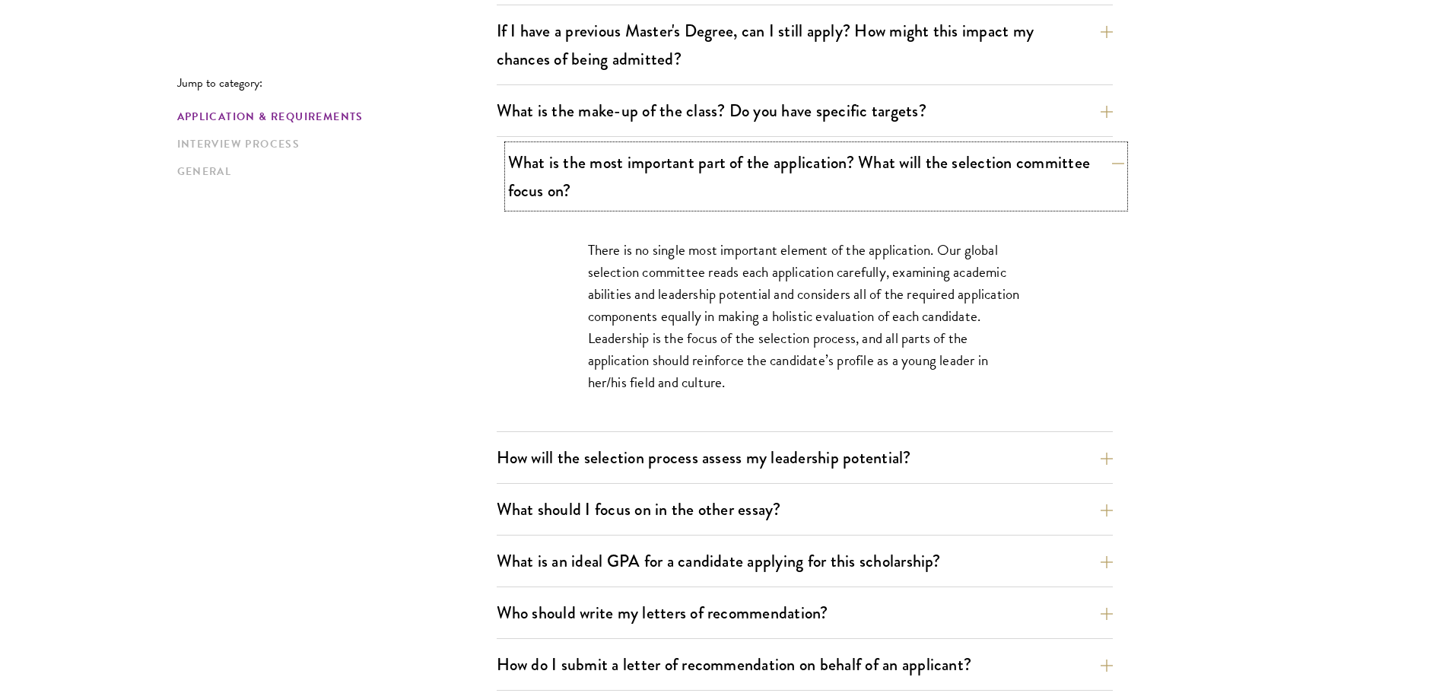
click at [697, 173] on button "What is the most important part of the application? What will the selection com…" at bounding box center [816, 176] width 616 height 62
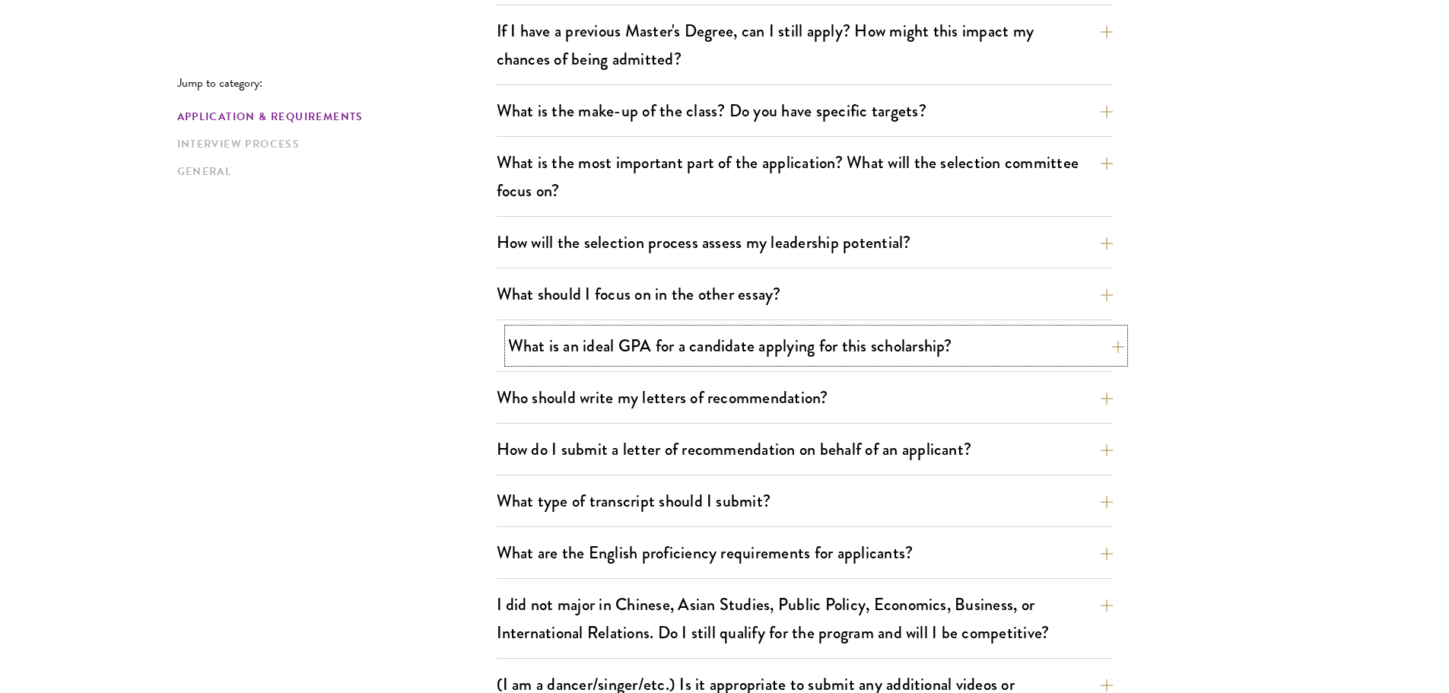
click at [596, 342] on button "What is an ideal GPA for a candidate applying for this scholarship?" at bounding box center [816, 346] width 616 height 34
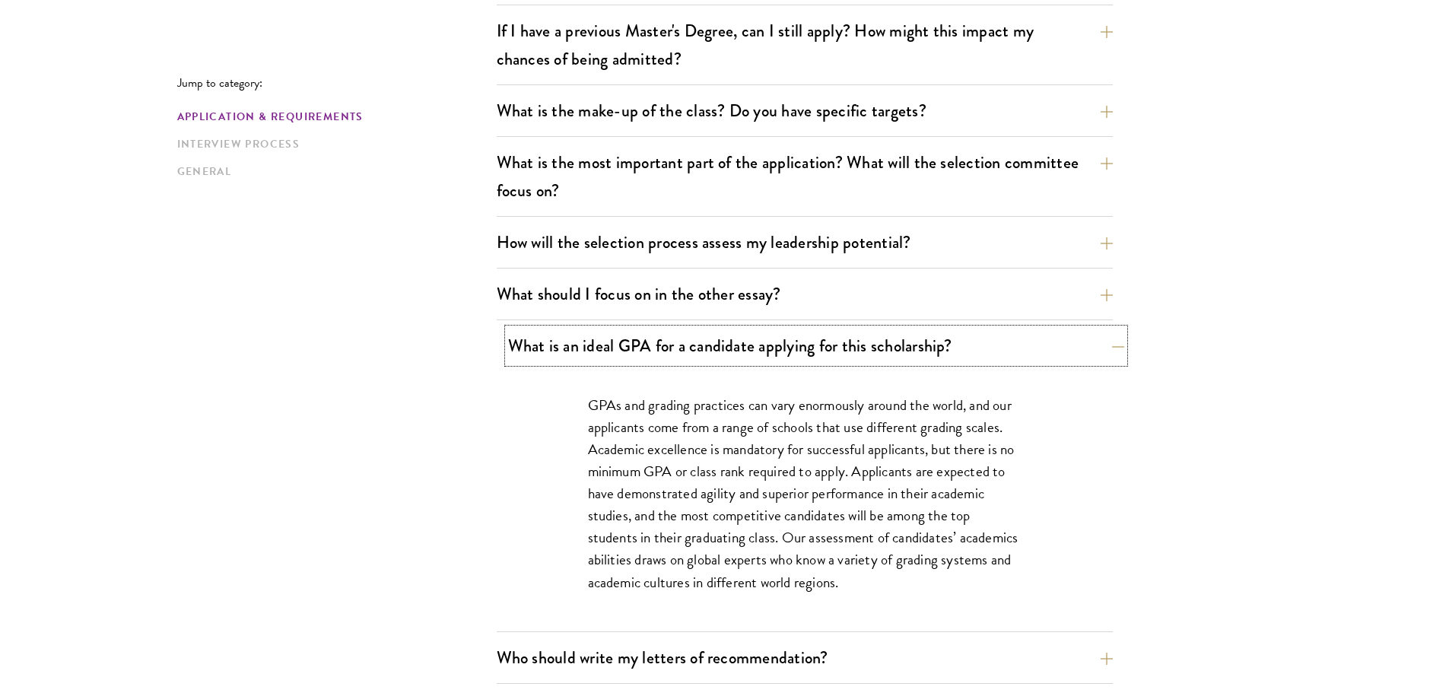
click at [596, 342] on button "What is an ideal GPA for a candidate applying for this scholarship?" at bounding box center [816, 346] width 616 height 34
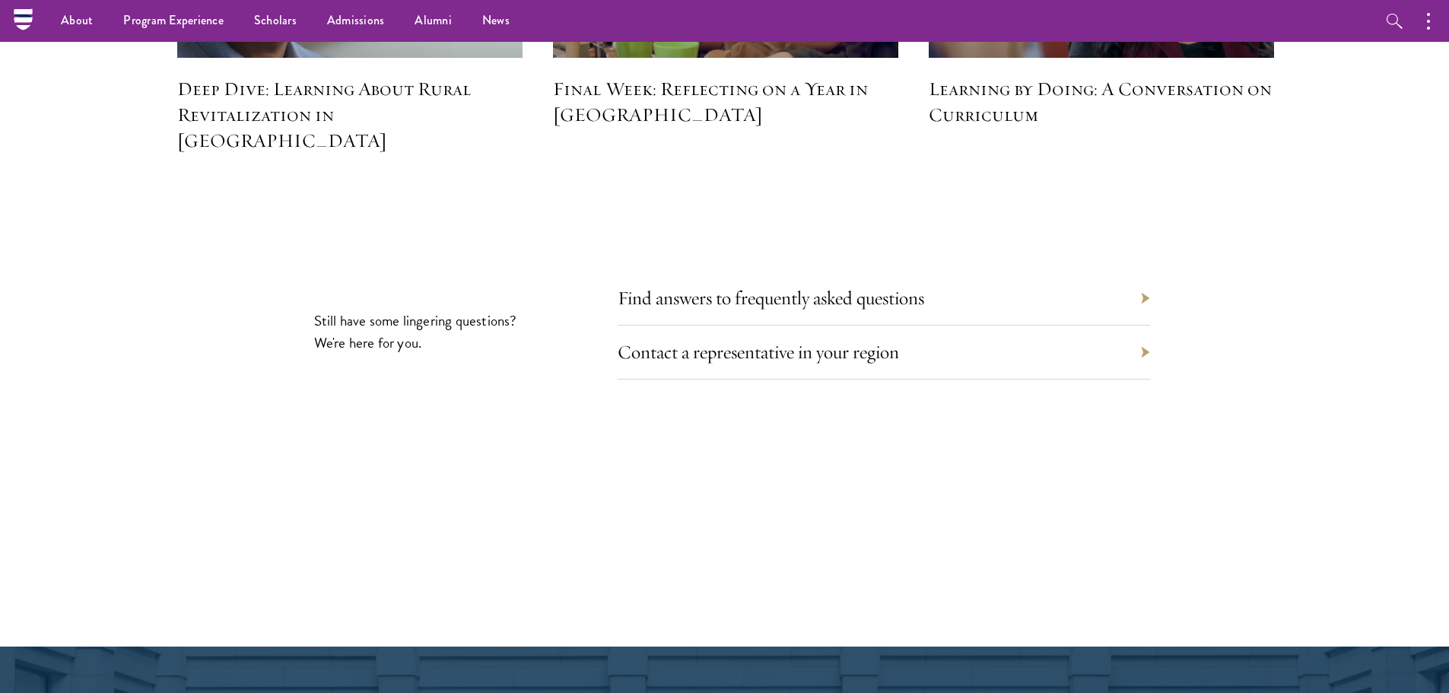
scroll to position [6847, 0]
